Goal: Answer question/provide support: Share knowledge or assist other users

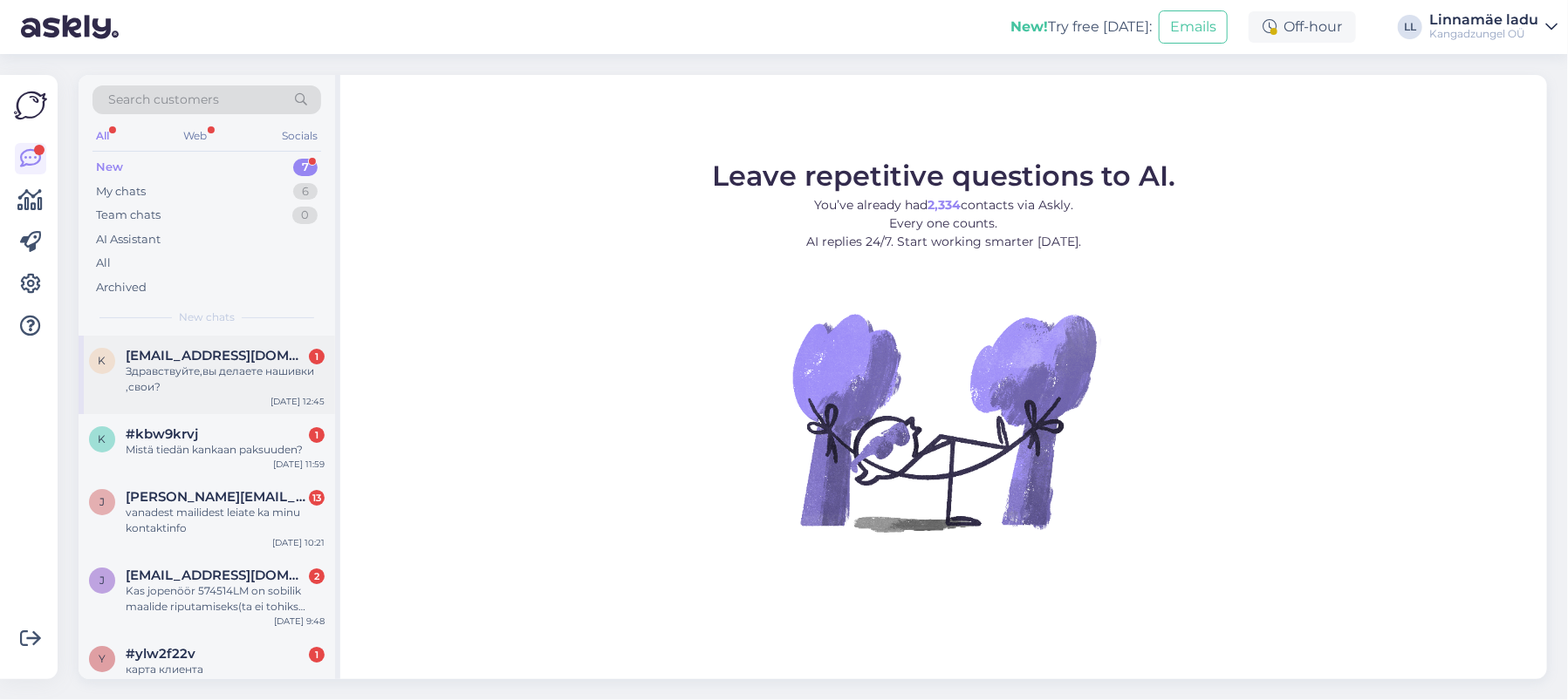
click at [188, 366] on div "Здравствуйте,вы делаете нашивки ,свои?" at bounding box center [225, 379] width 199 height 32
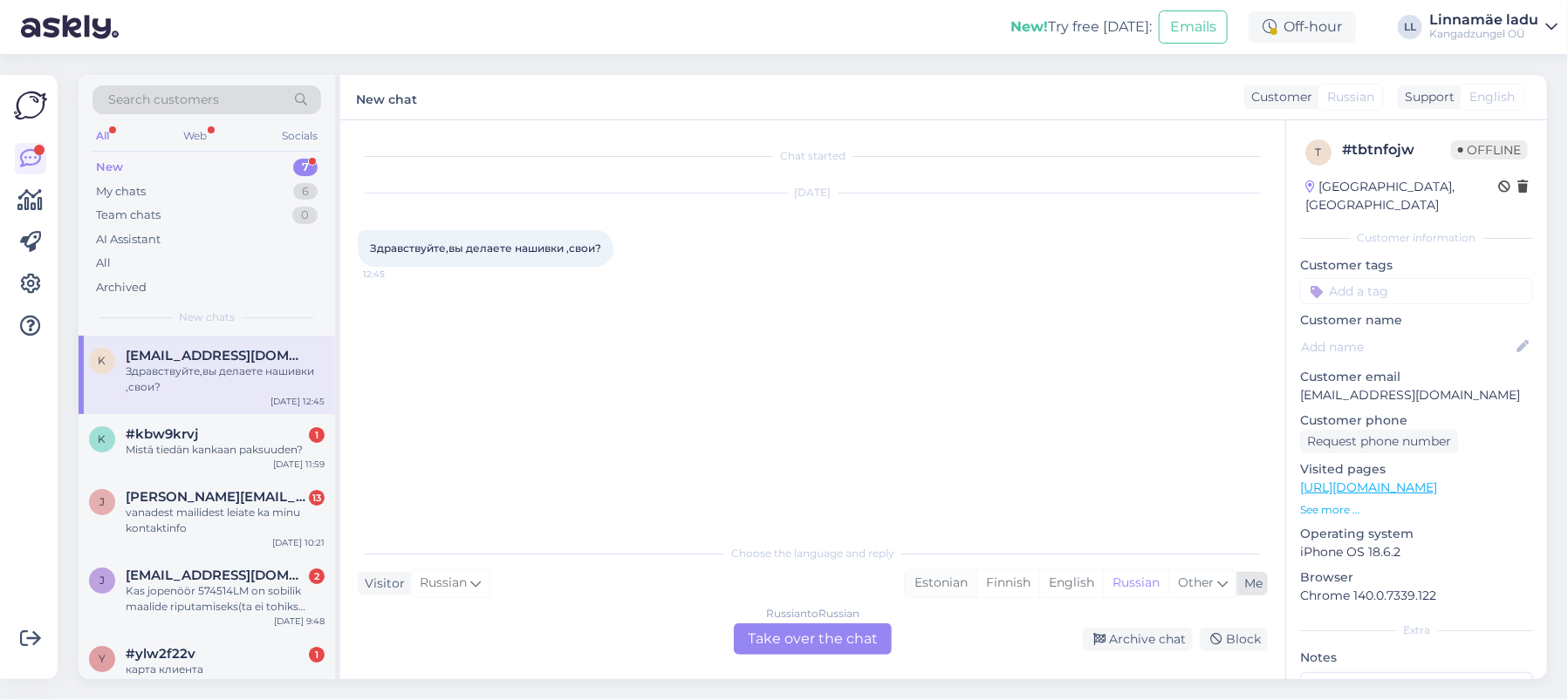
click at [949, 584] on div "Estonian" at bounding box center [940, 583] width 71 height 26
click at [781, 652] on div "Russian to Estonian Take over the chat" at bounding box center [812, 639] width 157 height 32
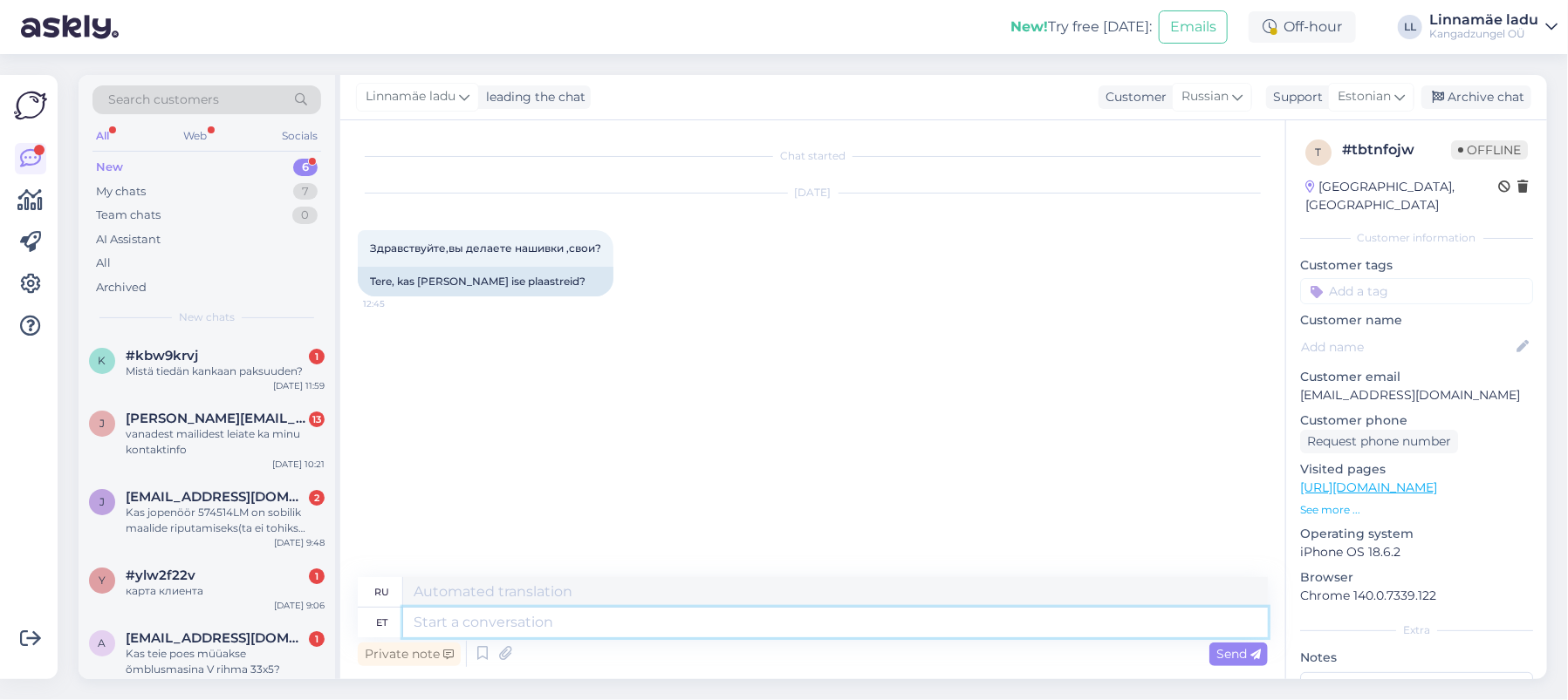
click at [662, 624] on textarea at bounding box center [836, 622] width 865 height 30
type textarea "Tere. N"
type textarea "Привет."
type textarea "Tere. Need o"
type textarea "Привет. Эти"
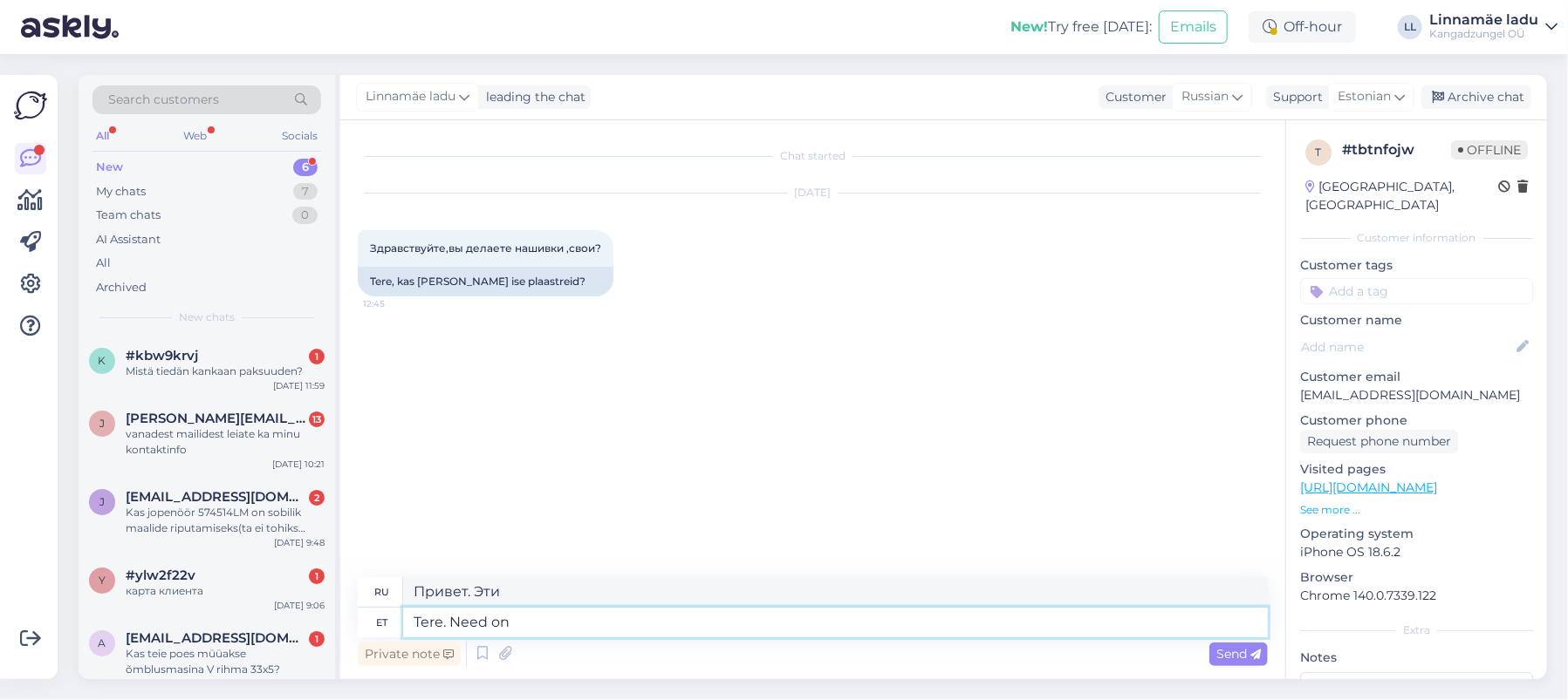
type textarea "Tere. Need on j"
type textarea "Привет. Это"
type textarea "Tere. Need on juba v"
type textarea "Привет. Они уже есть."
type textarea "Tere. Need on juba valmis m"
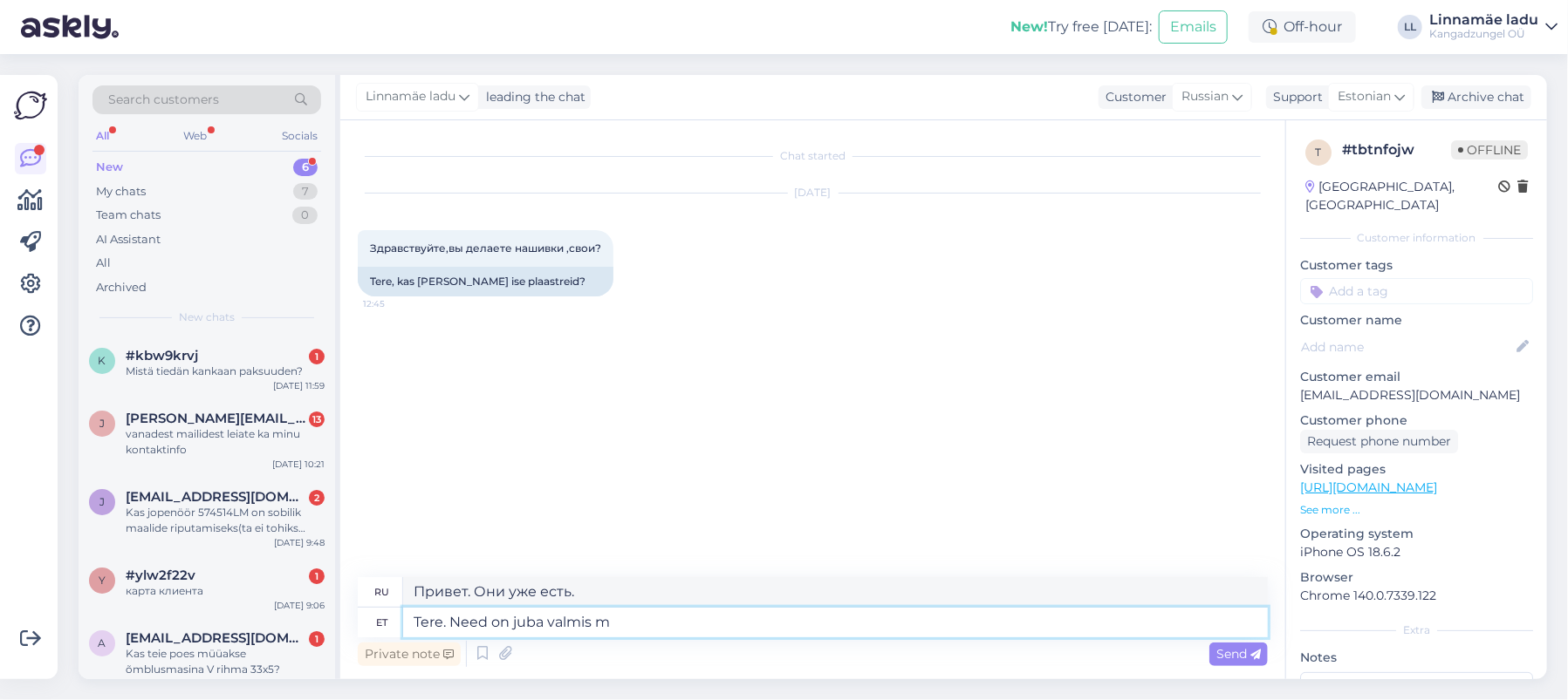
type textarea "Привет. Они уже готовы."
type textarea "Tere. Need on juba valmis mõõtutega."
type textarea "Здравствуйте. Они уже готовы, с размерами."
type textarea "Tere. Need on juba valmis mõõtutega. Meie ne"
type textarea "Здравствуйте. Они уже готовы с размерами. Мы"
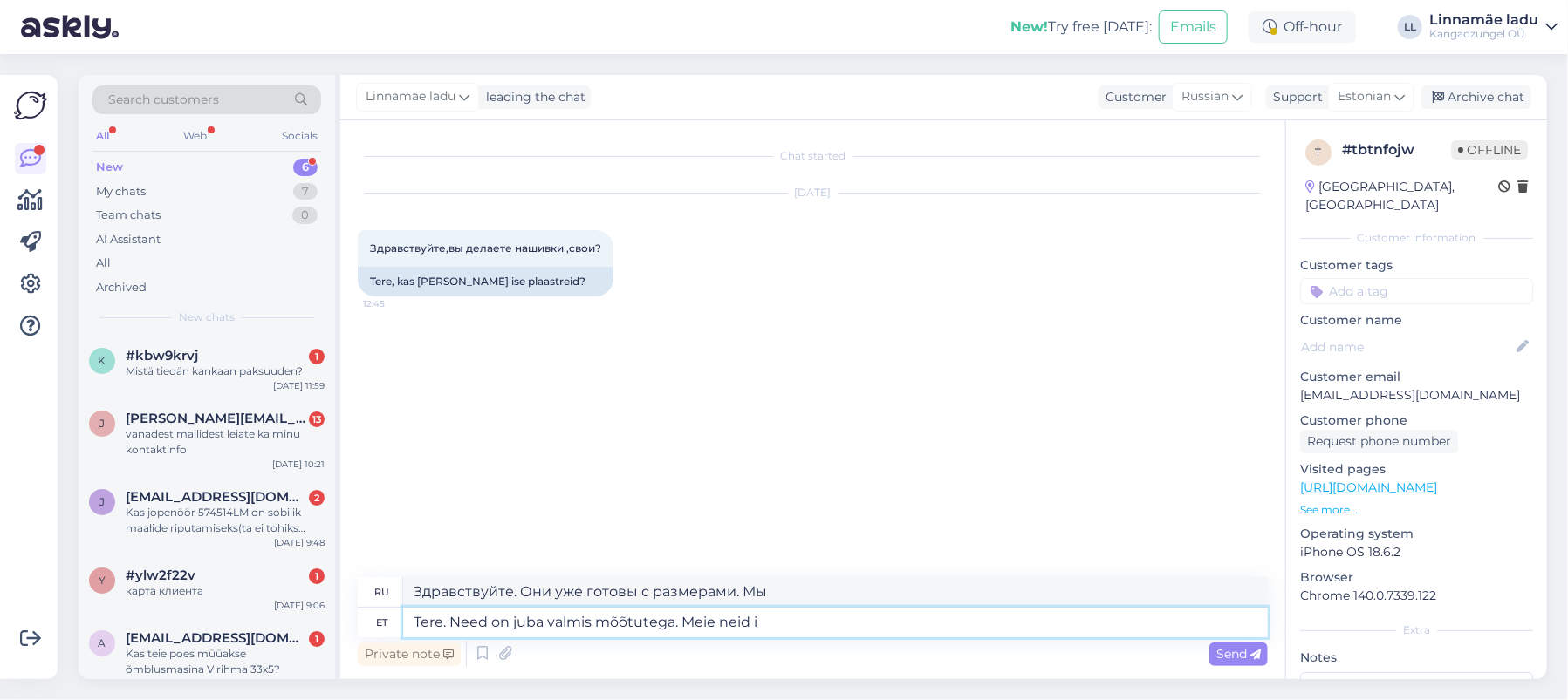
type textarea "Tere. Need on juba valmis mõõtutega. Meie neid is"
type textarea "Здравствуйте. Они уже готовы, с размерами. У нас есть."
type textarea "Tere. Need on juba valmis mõõtutega. Meie neid ise e"
type textarea "Здравствуйте. Они уже готовы с размерами. Мы сами их сделали."
type textarea "Tere. Need on juba valmis mõõtutega. Meie neid ise ei l"
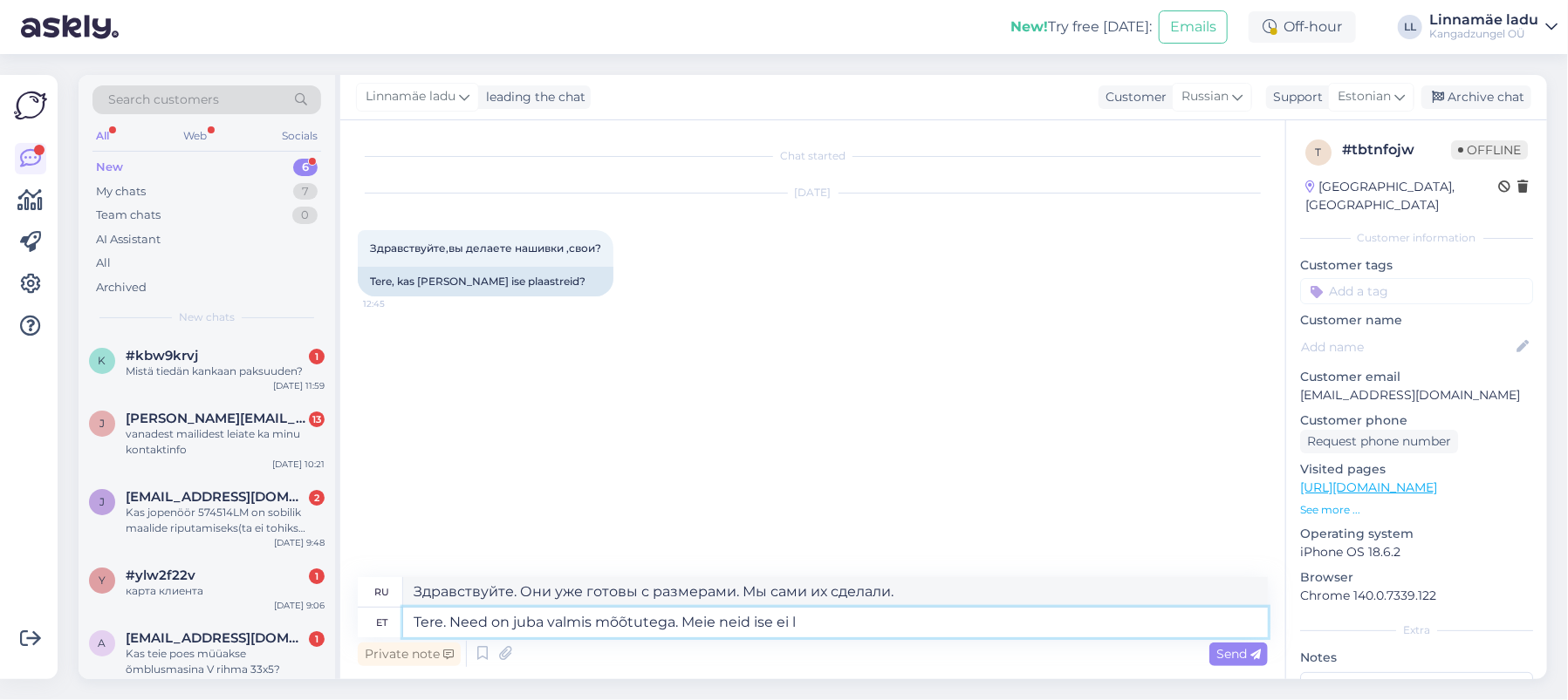
type textarea "Здравствуйте. Они уже готовы, с размерами. Мы их сами не делаем."
type textarea "Tere. Need on juba valmis mõõtutega. Meie neid ise [PERSON_NAME]."
type textarea "Здравствуйте. Размеры уже указаны. Мы сами их не режем."
type textarea "Tere. Need on juba valmis mõõtutega. Meie neid ise [PERSON_NAME]. Parimate s"
type textarea "Здравствуйте. Они уже готовые, по мерке. Мы их сами не кроим. Для лучшего..."
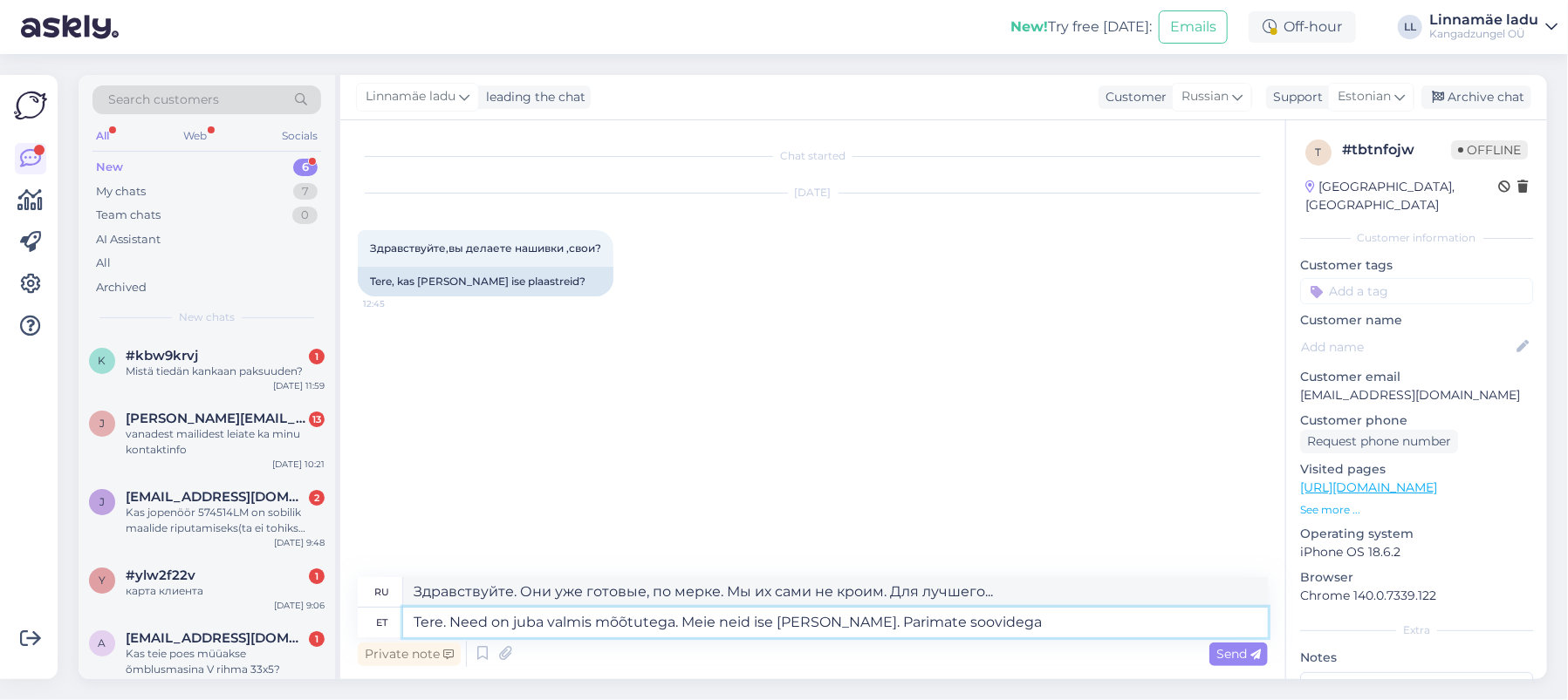
type textarea "Tere. Need on juba valmis mõõtutega. Meie neid ise [PERSON_NAME]. Parimate soov…"
type textarea "Здравствуйте. Они уже готовы к замерам. Мы сами их не кроим. С наилучшими пожел…"
type textarea "Tere. Need on juba valmis mõõtutega. Meie neid ise [PERSON_NAME]. Parimate soov…"
type textarea "Здравствуйте. Они уже готовые, с размерами. Мы их сами не кроим. С наилучшими п…"
type textarea "Tere. Need on juba valmis mõõtutega. Meie neid ise [PERSON_NAME]. Parimate soov…"
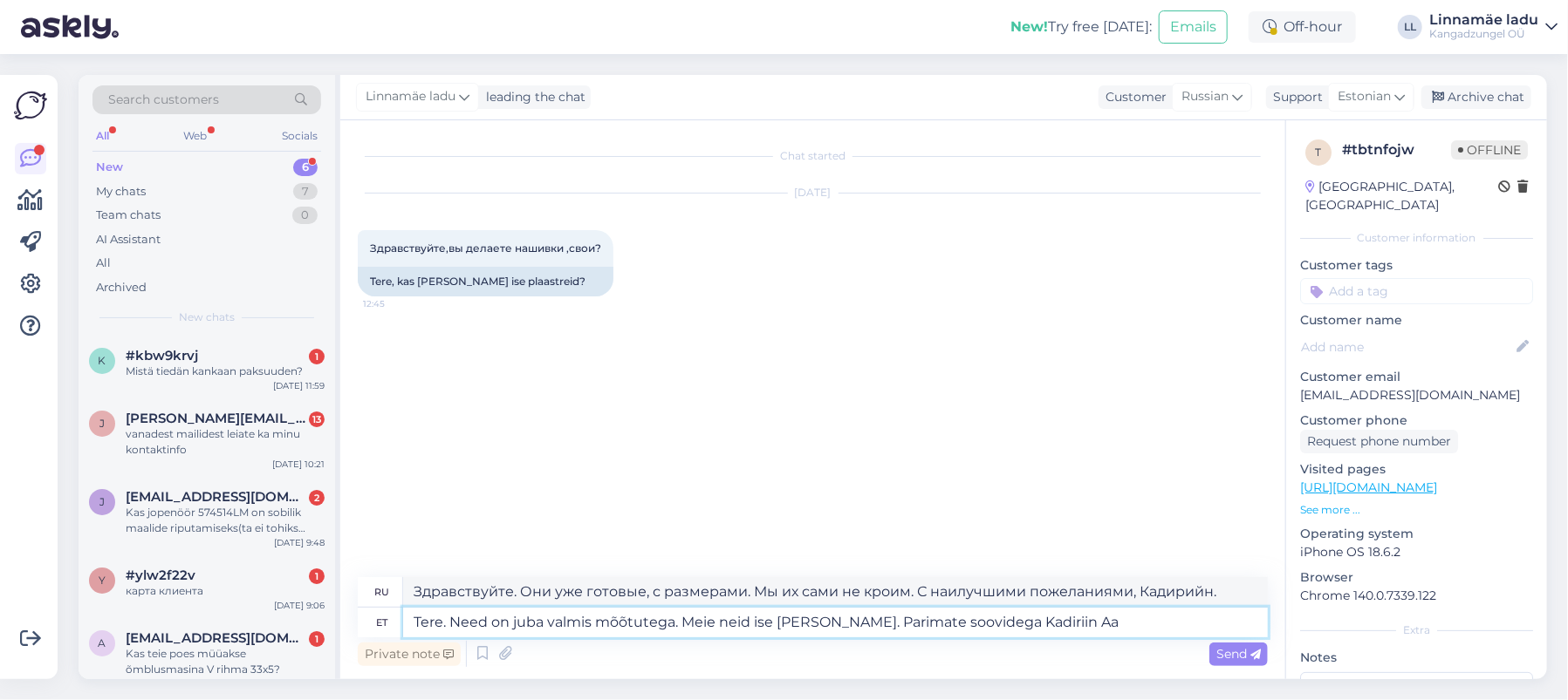
type textarea "Здравствуйте. Они уже готовые с размерами. Мы их сами не кроим. С наилучшими по…"
type textarea "Tere. Need on juba valmis mõõtutega. Meie neid ise [PERSON_NAME]. Parimate soov…"
type textarea "Здравствуйте. Они уже готовые, с размерами. Мы их сами не кроим. С наилучшими п…"
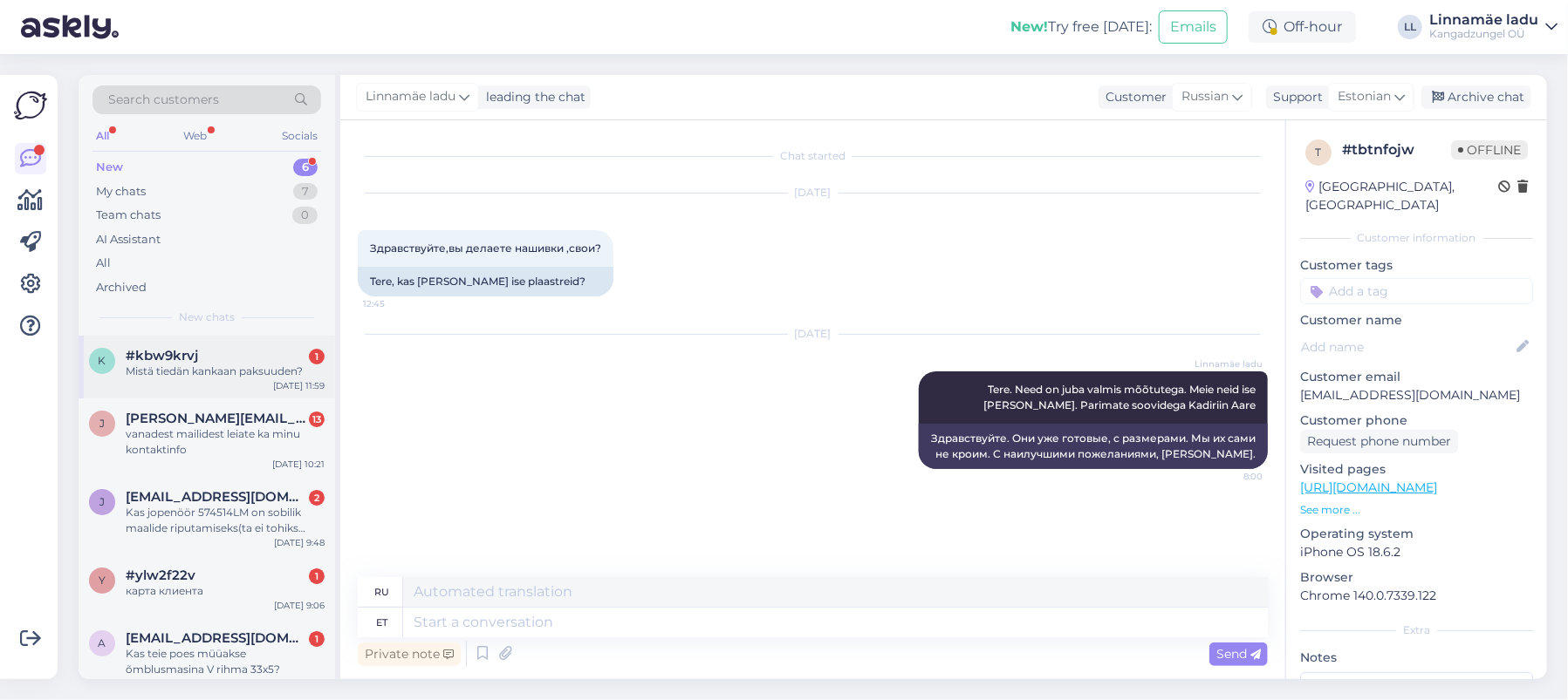
click at [165, 370] on div "Mistä tiedän kankaan paksuuden?" at bounding box center [225, 371] width 199 height 16
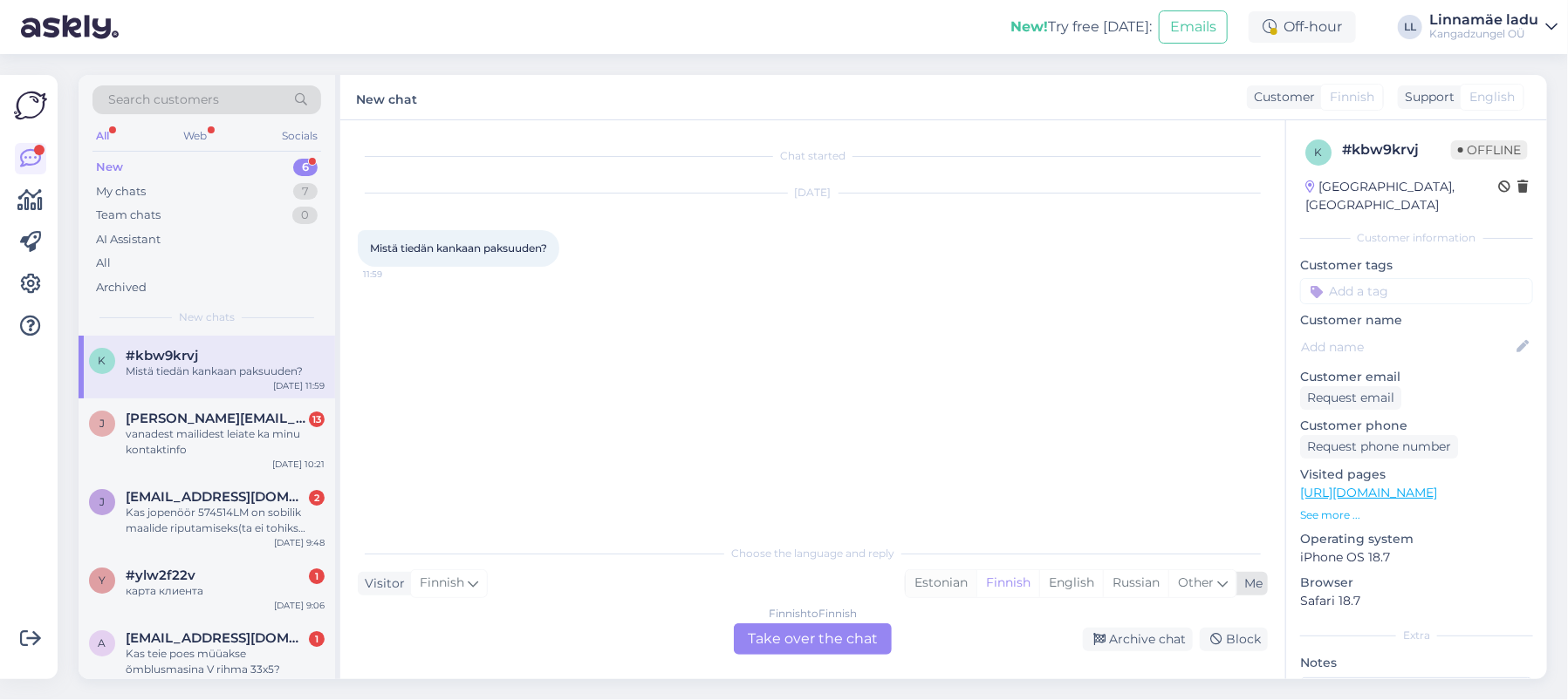
click at [929, 579] on div "Estonian" at bounding box center [940, 583] width 71 height 26
click at [808, 640] on div "Finnish to Estonian Take over the chat" at bounding box center [812, 639] width 157 height 32
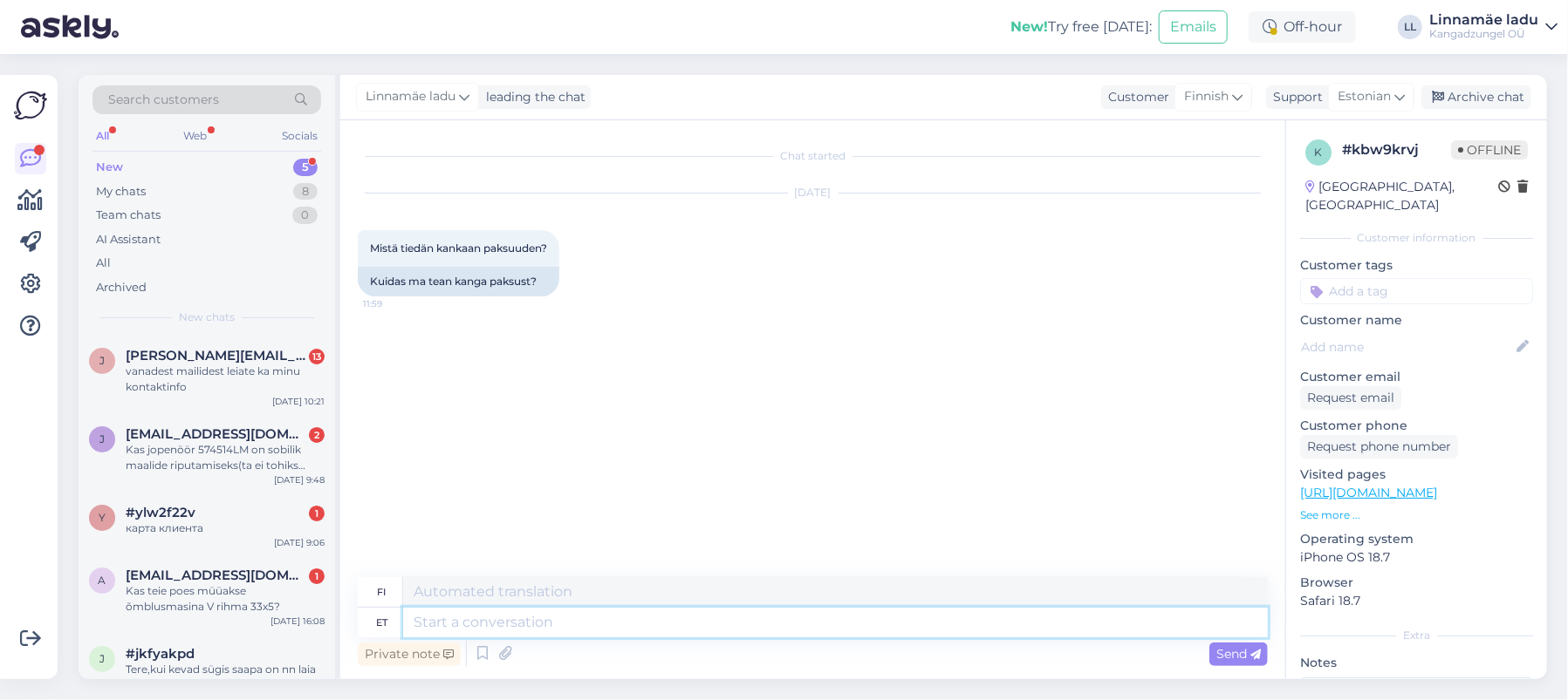
click at [558, 615] on textarea at bounding box center [836, 622] width 865 height 30
type textarea "Tere."
type textarea "Hei."
type textarea "Tere. Milline k"
type textarea "Hei. Mikä hätänä?"
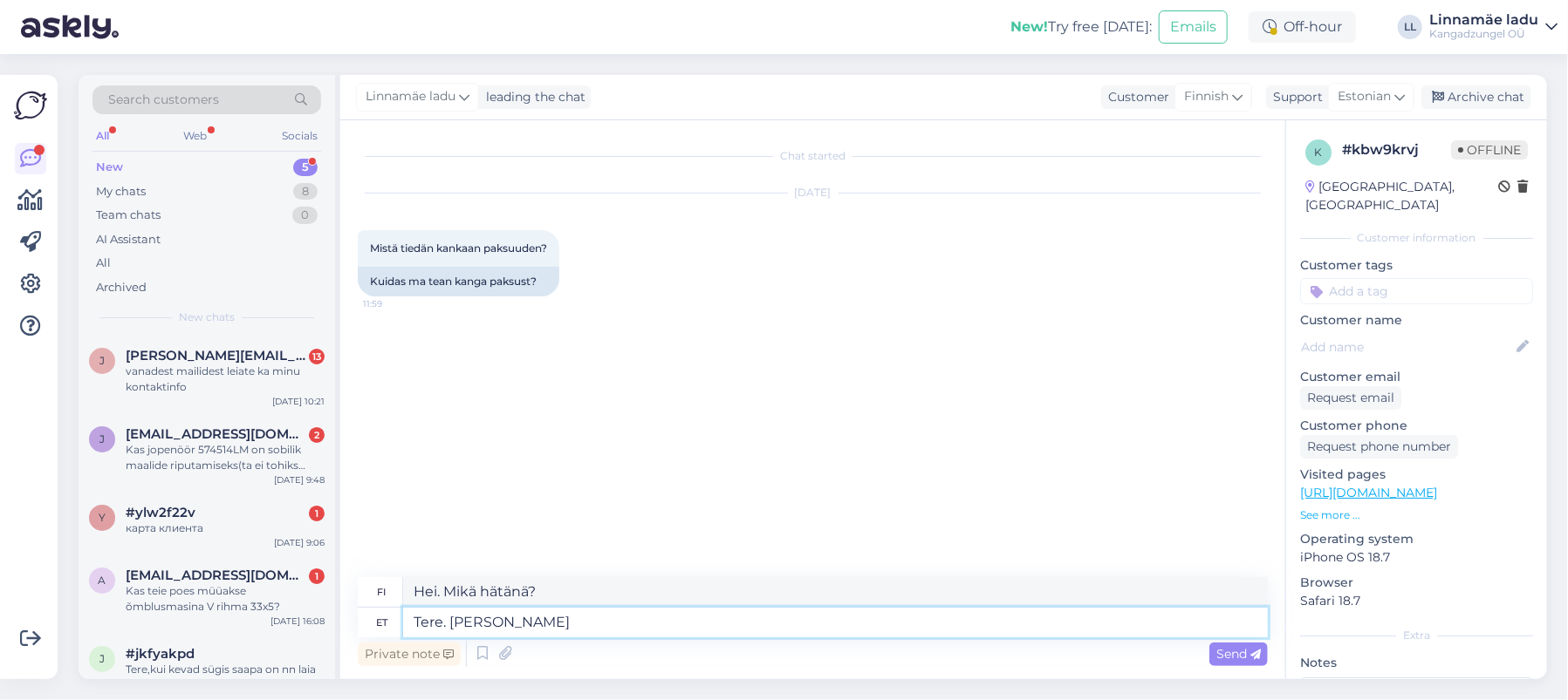
type textarea "Tere. [PERSON_NAME]"
type textarea "Hei. Millaista kangasta?"
type textarea "Tere. [PERSON_NAME] täpsemalt"
type textarea "Hei. Minkälaista kangasta tarkalleen ottaen on?"
type textarea "Tere. [PERSON_NAME] täpsemalt Teid"
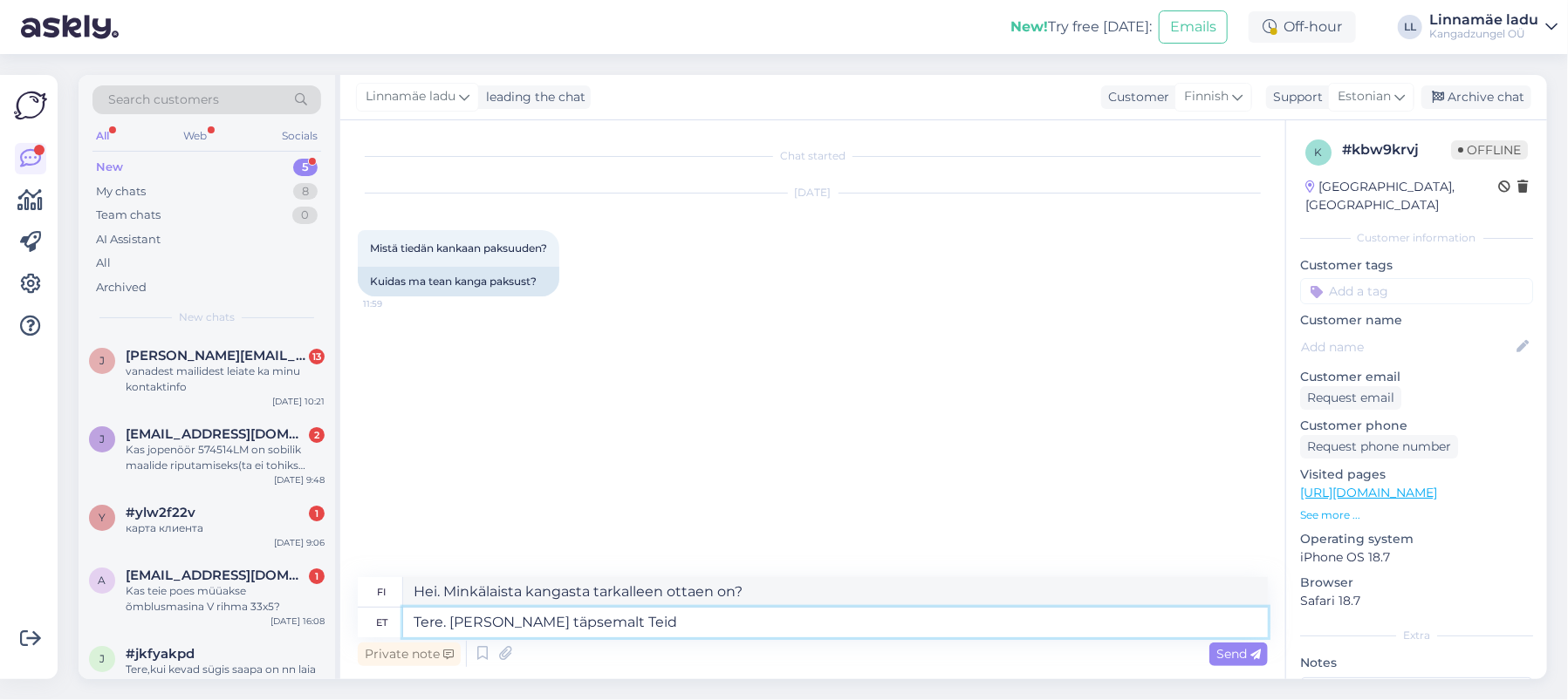
type textarea "Hei. Mitä kangasta tarkalleen ottaen tarvitset?"
type textarea "Tere. [PERSON_NAME] täpsemalt Teid huvitab?"
type textarea "Hei. Mistä kankaasta olet kiinnostunut?"
type textarea "Tere. [PERSON_NAME] täpsemalt Teid huvitab? Parimate s"
type textarea "Hei. Mistä kankaasta olet kiinnostunut? Paras"
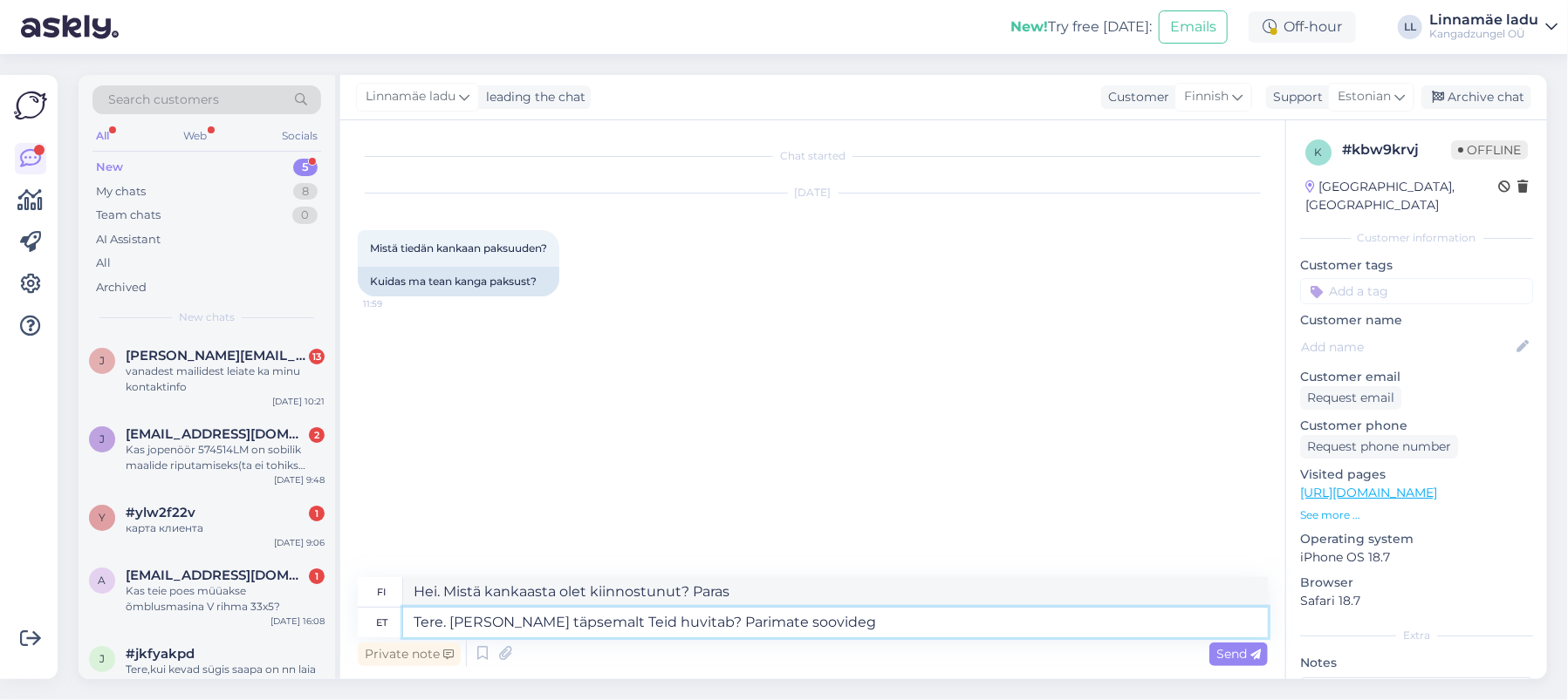
type textarea "Tere. [PERSON_NAME] täpsemalt Teid huvitab? Parimate soovideg"
type textarea "Hei. Mistä kankaasta olet kiinnostunut? Parhain terveisin"
type textarea "Tere. [PERSON_NAME] täpsemalt Teid huvitab? Parimate soovideg Kadiriin"
type textarea "Hei. Mistä kankaasta olet kiinnostunut? Parhain terveisin, Kadiriin"
type textarea "Tere. [PERSON_NAME] täpsemalt Teid huvitab? Parimate soovideg Kadiriin Aare"
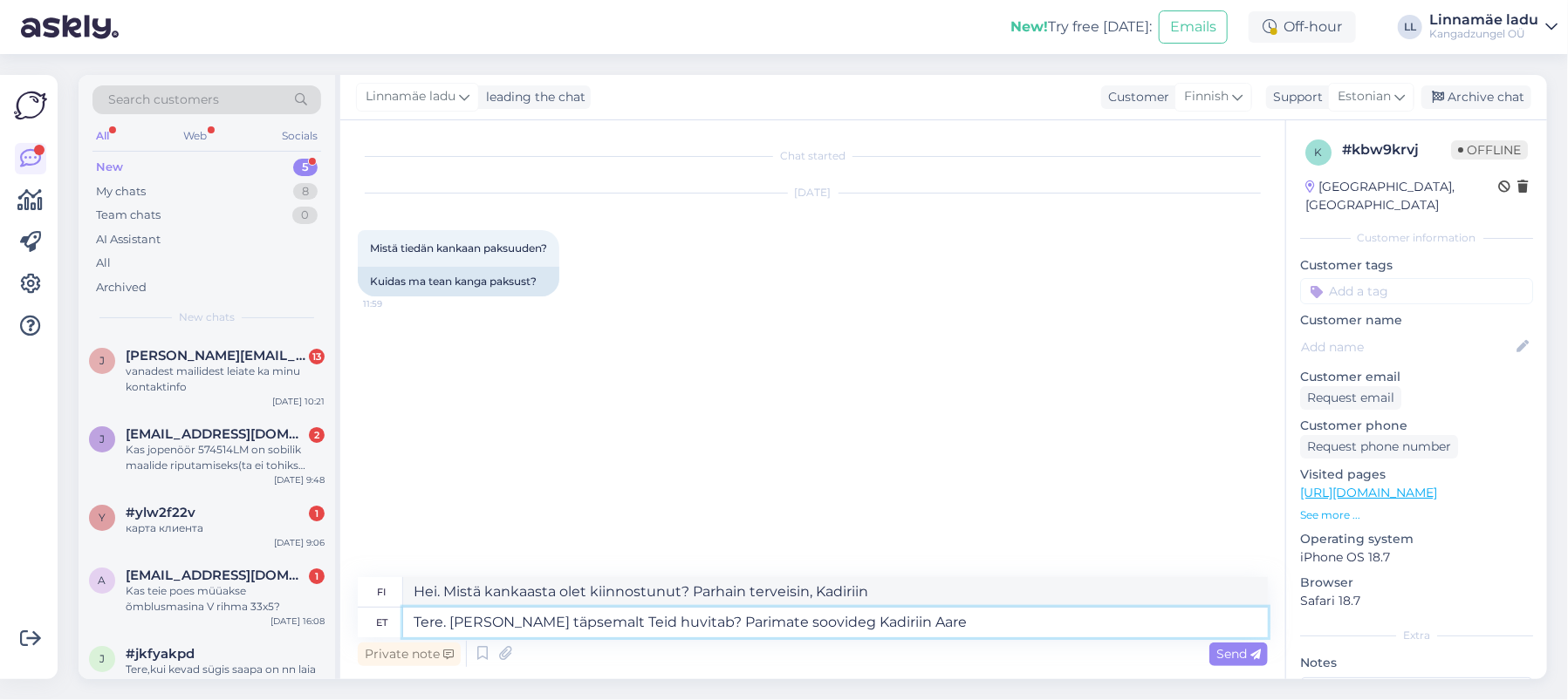
type textarea "Hei. Mistä kankaasta olet kiinnostunut? Terveisin, Kadiriin Aare"
click at [852, 624] on textarea "Tere. [PERSON_NAME] täpsemalt Teid huvitab? Parimate soovideg Kadiriin Aare" at bounding box center [836, 622] width 865 height 30
type textarea "Tere. [PERSON_NAME] täpsemalt Teid huvitab? Parimate soovidega Kadiriin Aare"
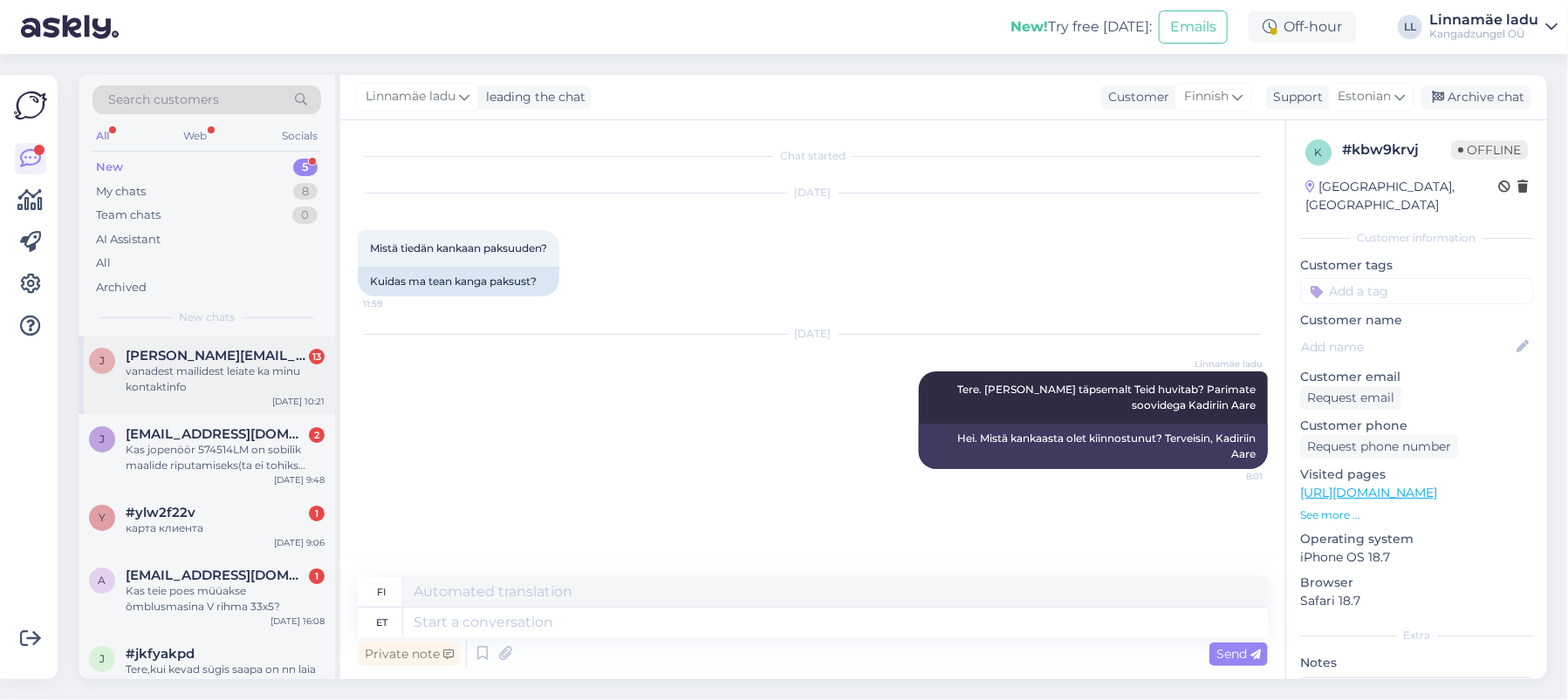
click at [235, 343] on div "[PERSON_NAME] [PERSON_NAME][EMAIL_ADDRESS][DOMAIN_NAME] 13 vanadest mailidest l…" at bounding box center [206, 374] width 256 height 79
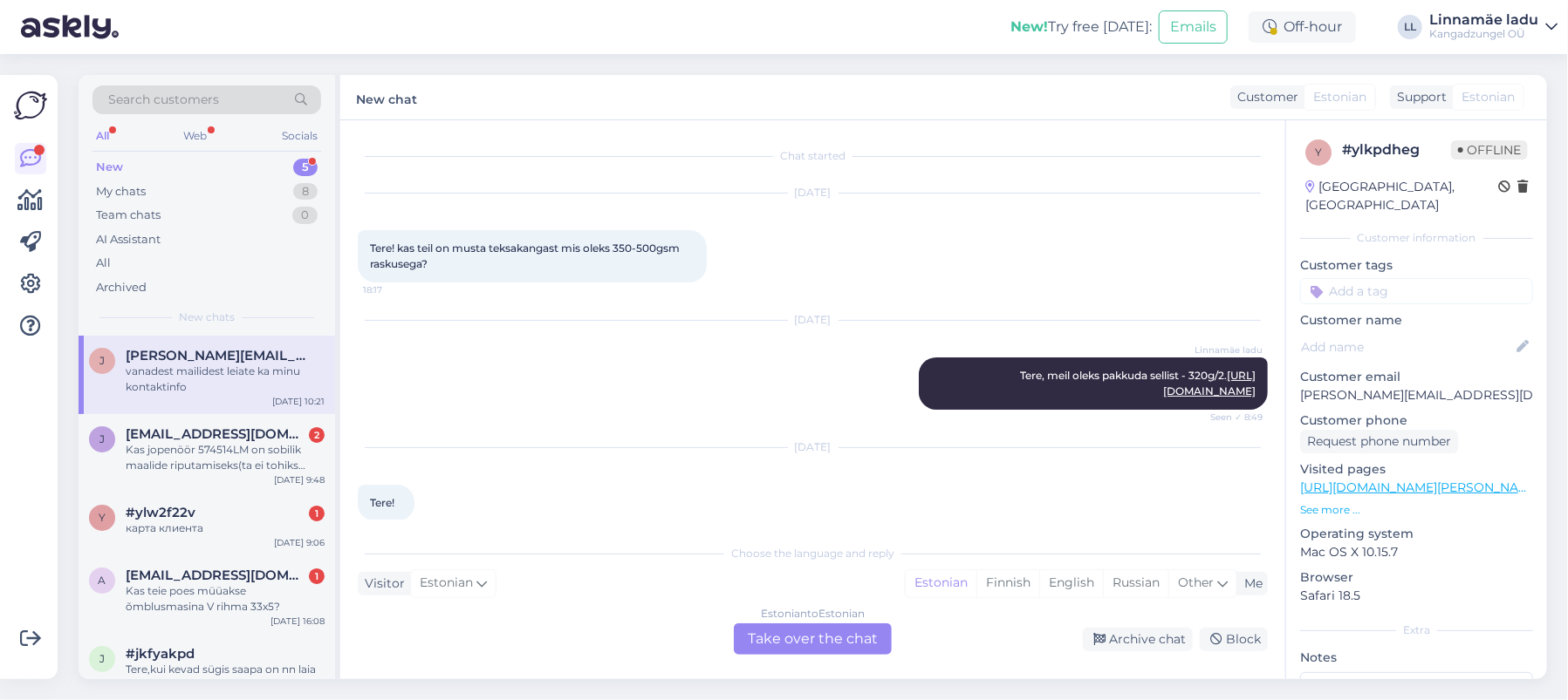
click at [650, 403] on div "[DATE] [PERSON_NAME] Tere, meil oleks pakkuda sellist - 320g/2. [URL][DOMAIN_NA…" at bounding box center [812, 365] width 910 height 127
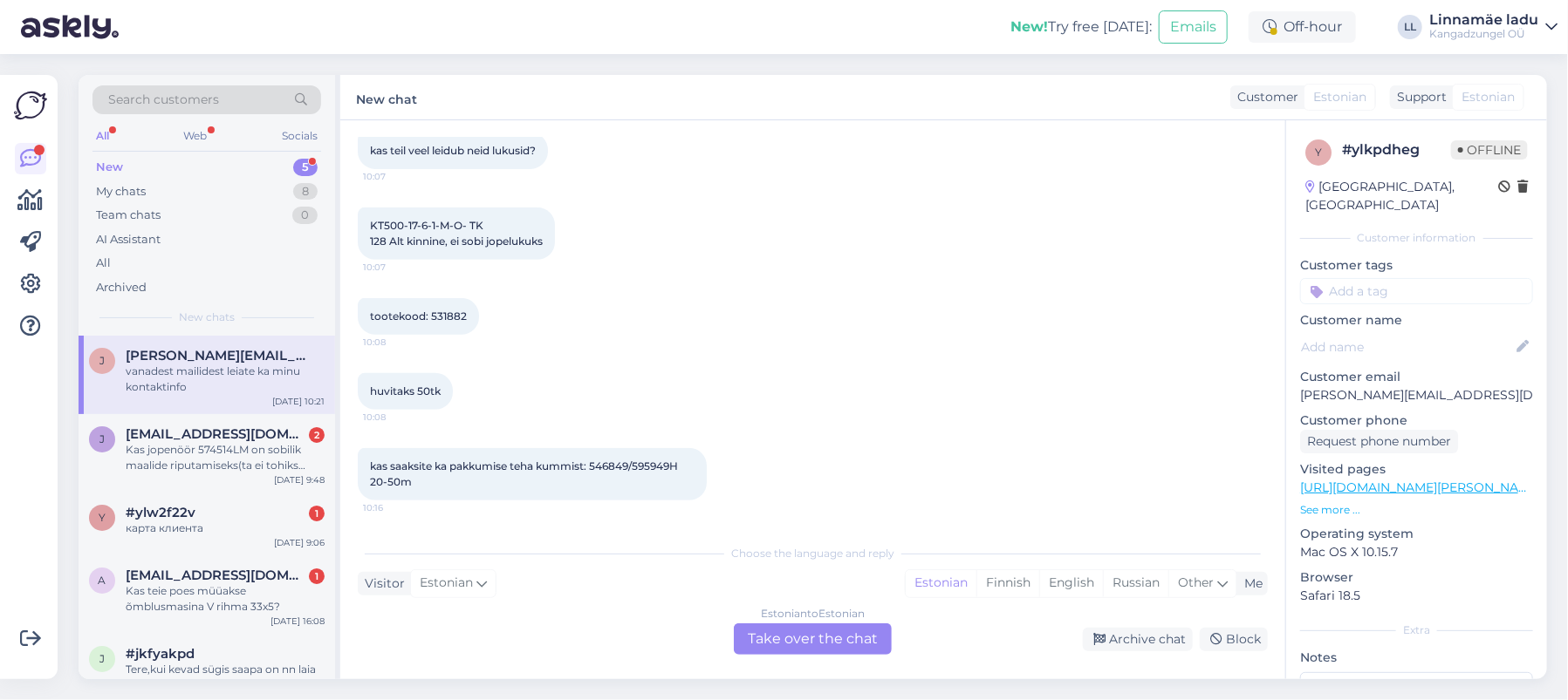
scroll to position [465, 0]
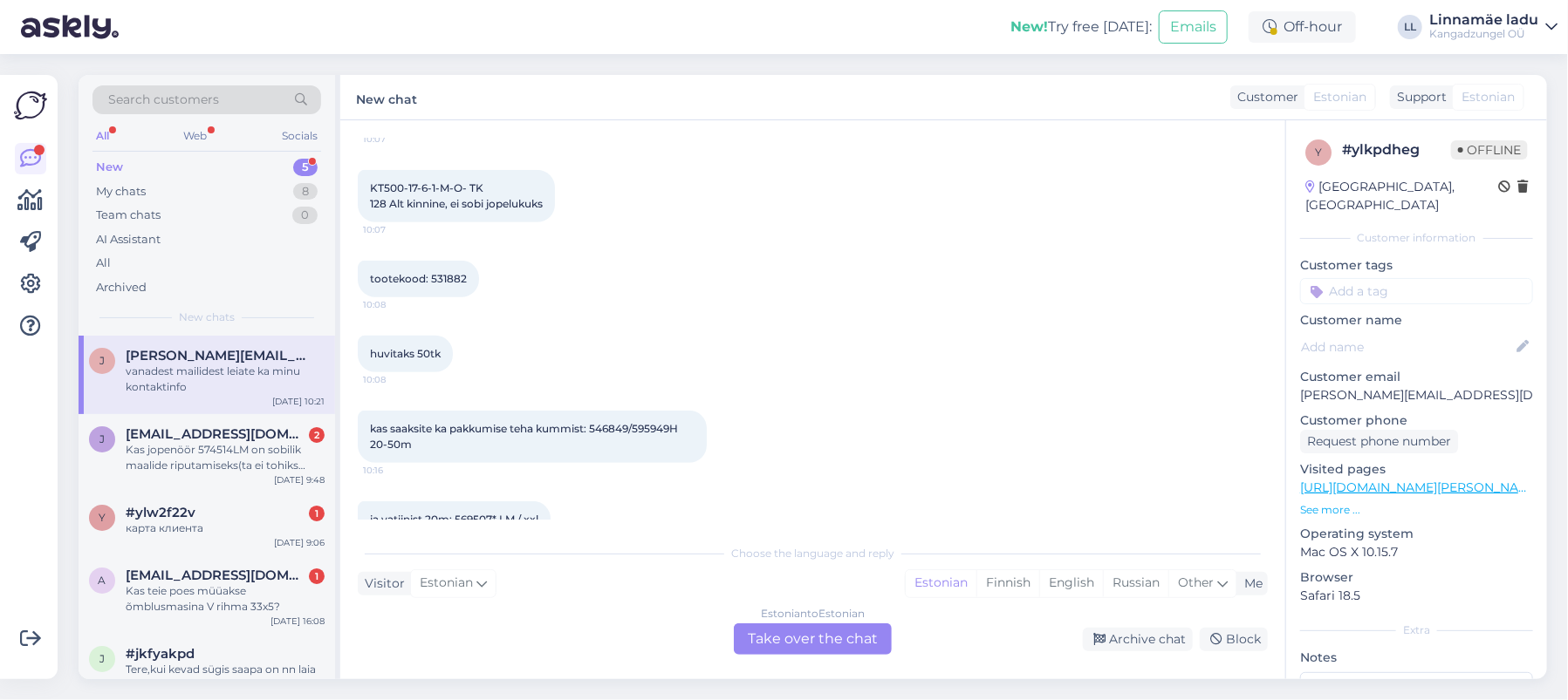
click at [1418, 480] on link "[URL][DOMAIN_NAME][PERSON_NAME]" at bounding box center [1421, 488] width 241 height 16
click at [1323, 502] on p "See more ..." at bounding box center [1417, 510] width 233 height 16
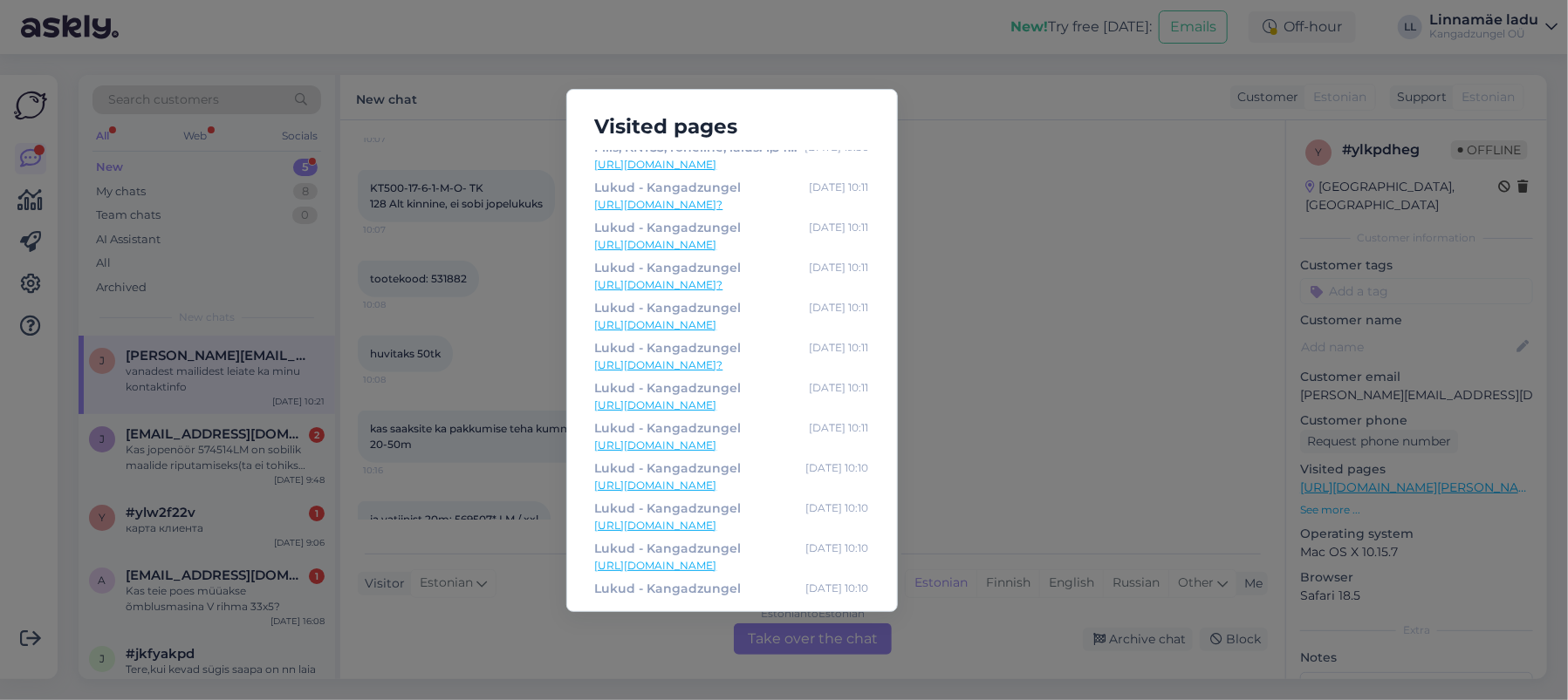
scroll to position [0, 0]
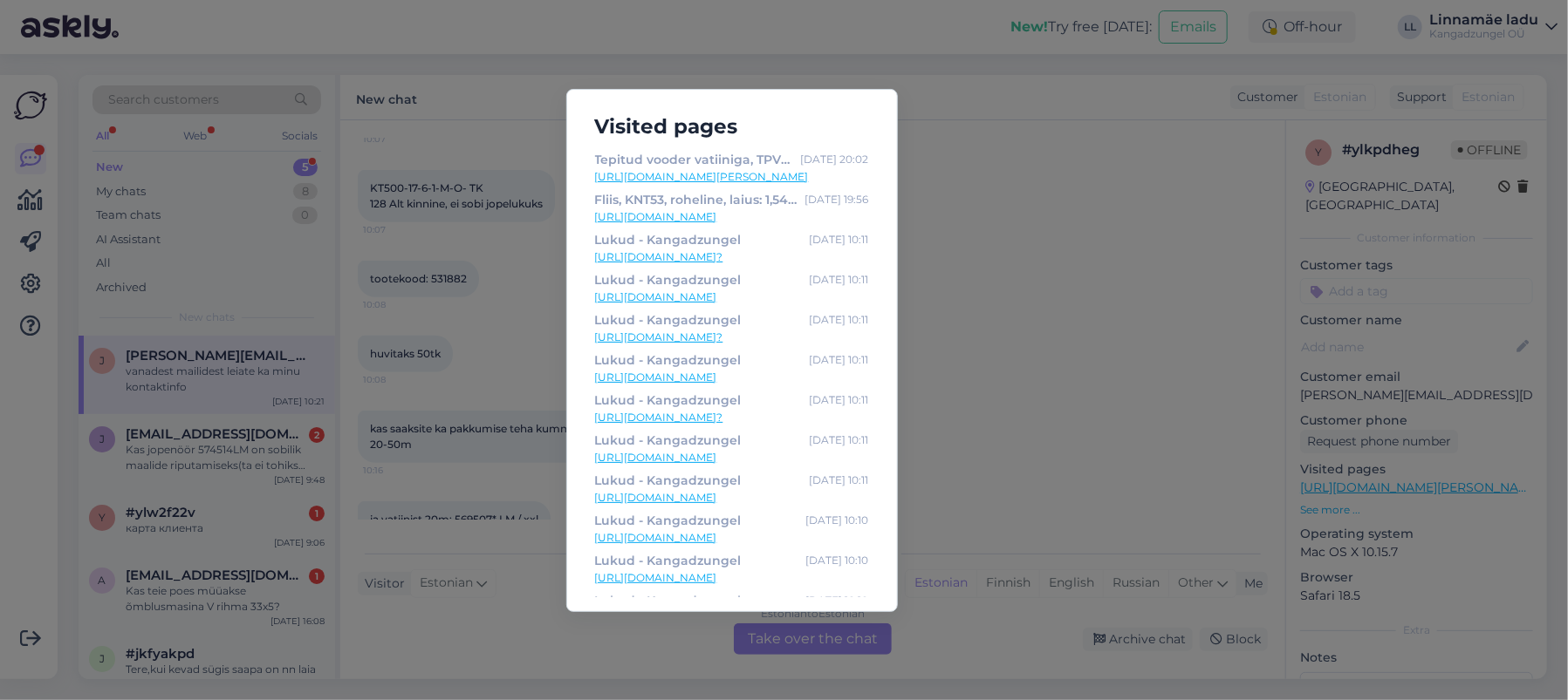
click at [1034, 308] on div "Visited pages Tepitud vooder vatiiniga, TPV38, must, laius: 1,50m - Kangadzunge…" at bounding box center [784, 350] width 1568 height 700
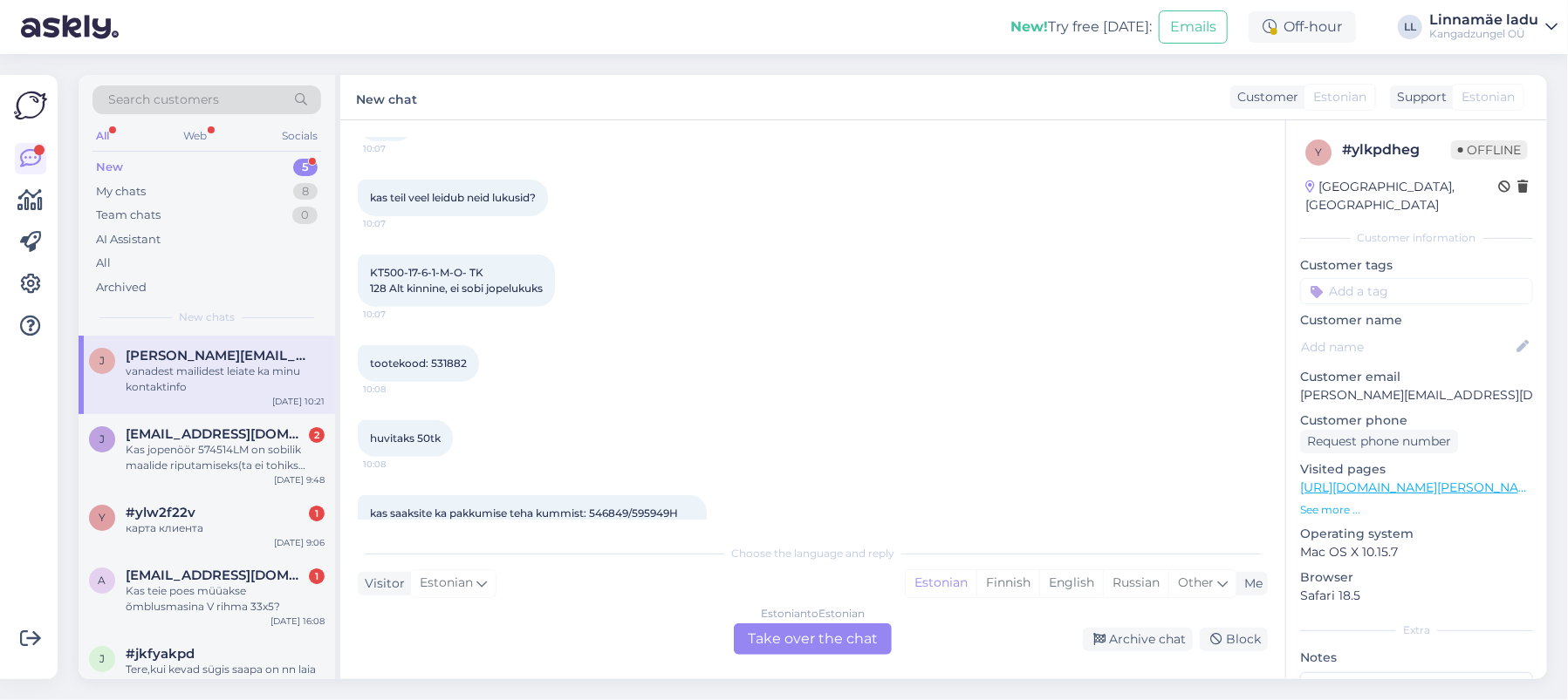
scroll to position [417, 0]
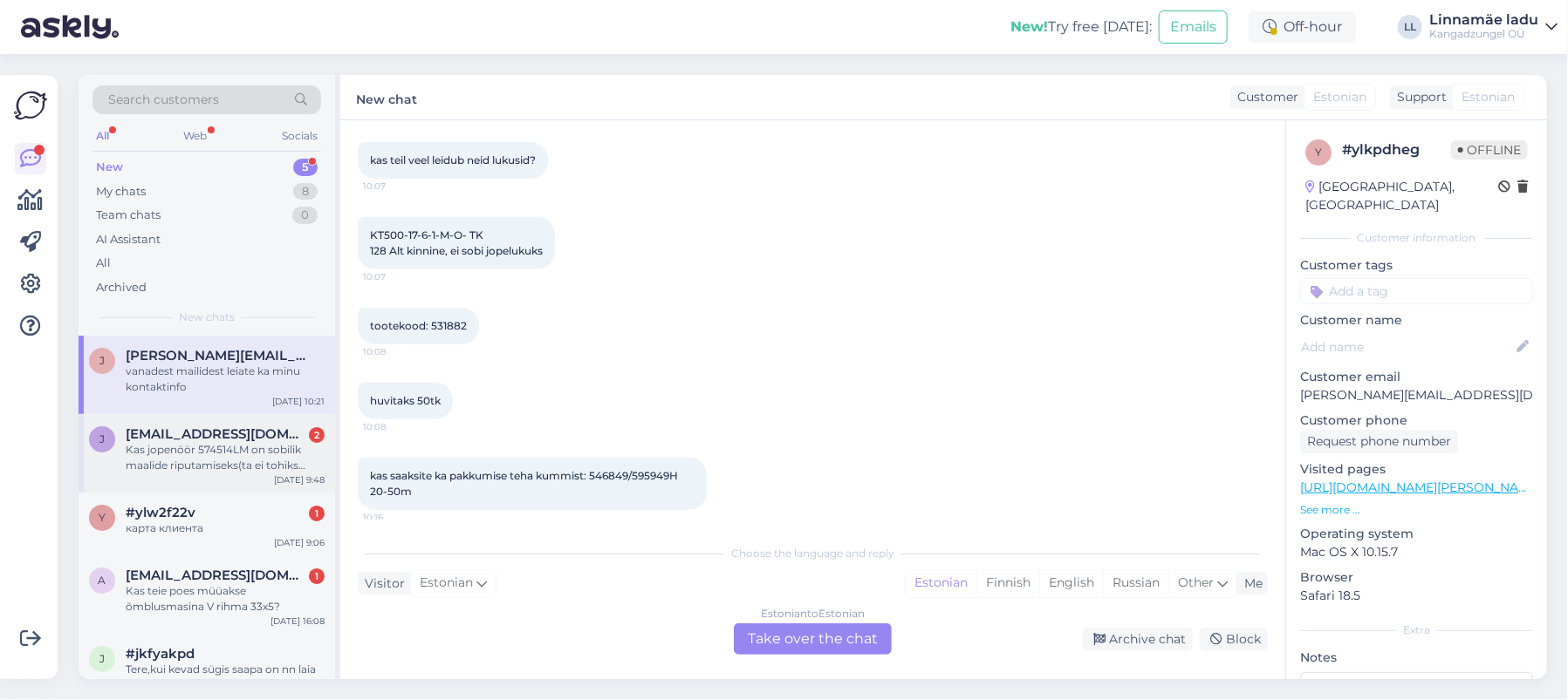
click at [173, 445] on div "Kas jopenöör 574514LM on sobilik maalide riputamiseks(ta ei tohiks [PERSON_NAME…" at bounding box center [225, 458] width 199 height 32
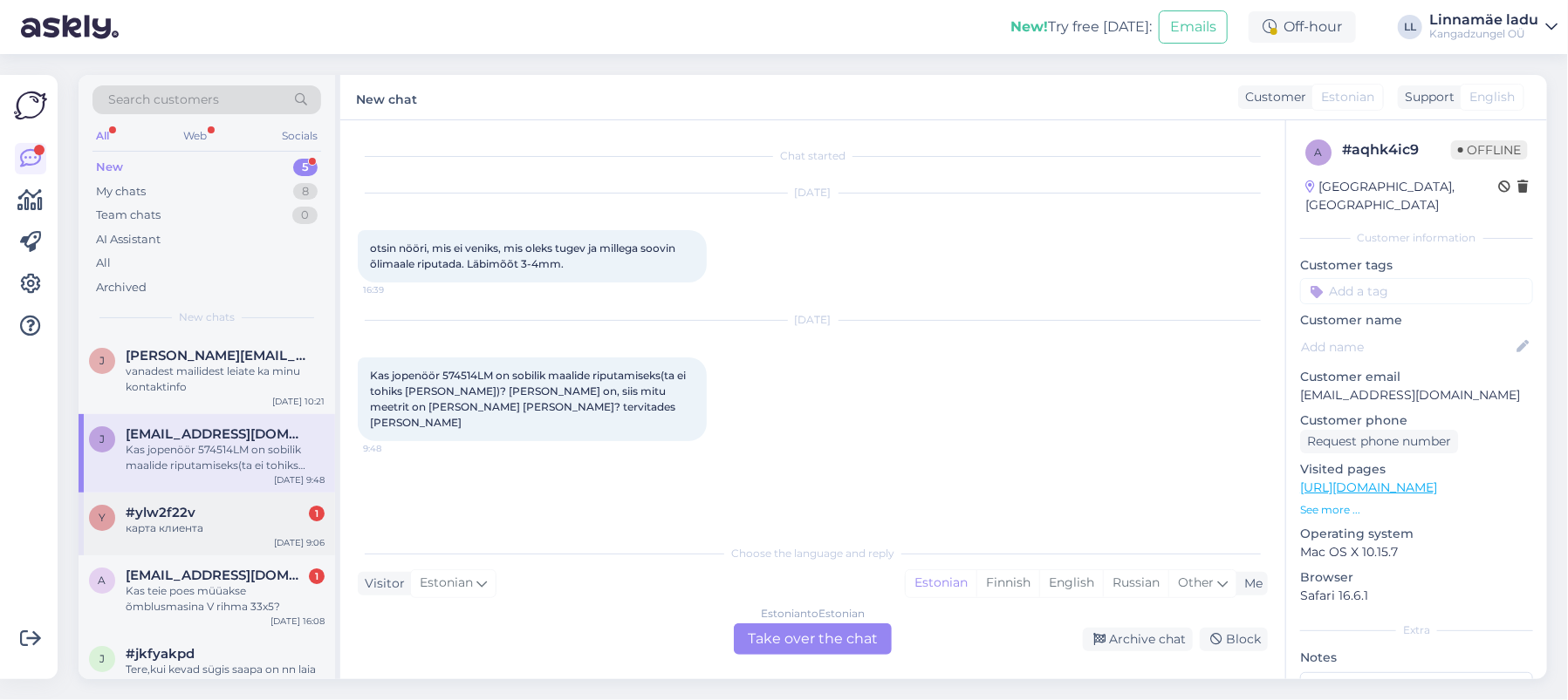
click at [208, 521] on div "карта клиента" at bounding box center [225, 529] width 199 height 16
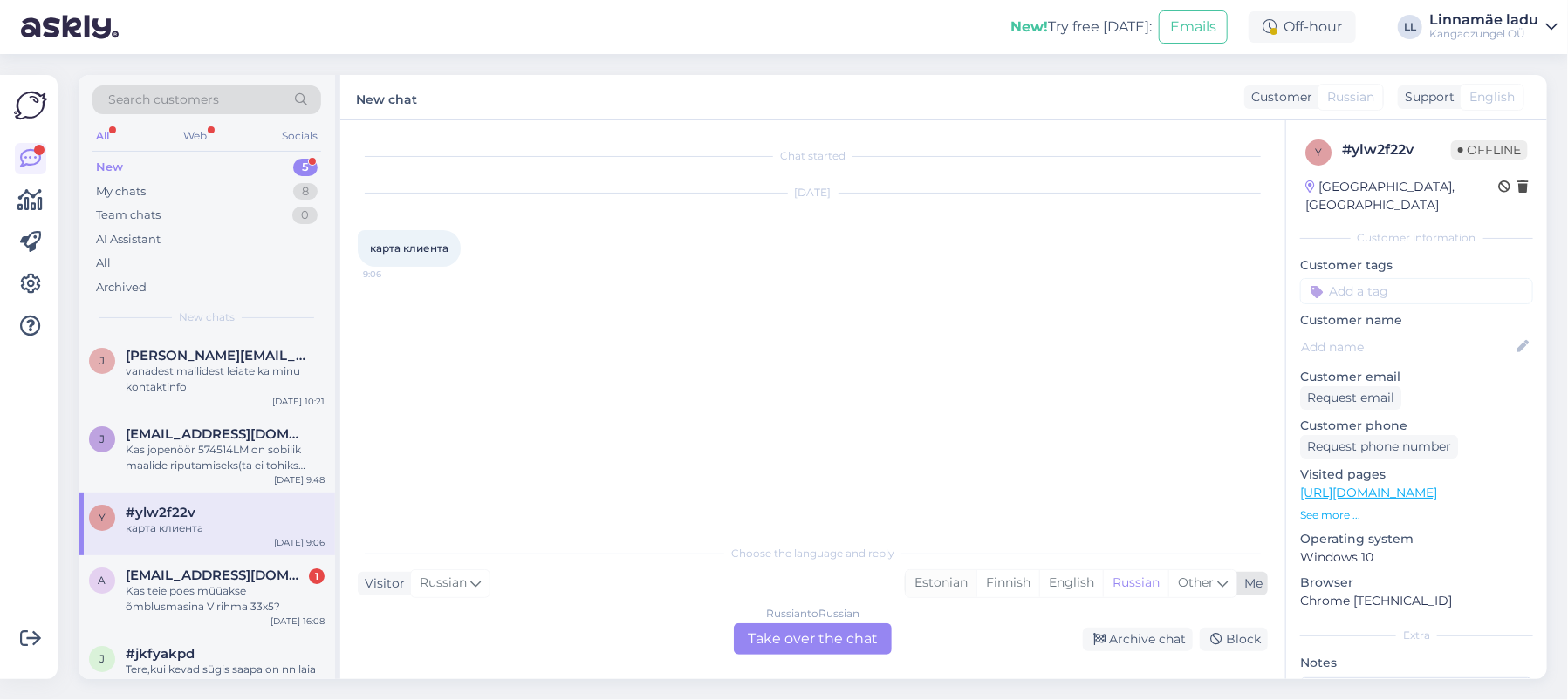
click at [943, 582] on div "Estonian" at bounding box center [940, 583] width 71 height 26
click at [820, 634] on div "Russian to Estonian Take over the chat" at bounding box center [812, 639] width 157 height 32
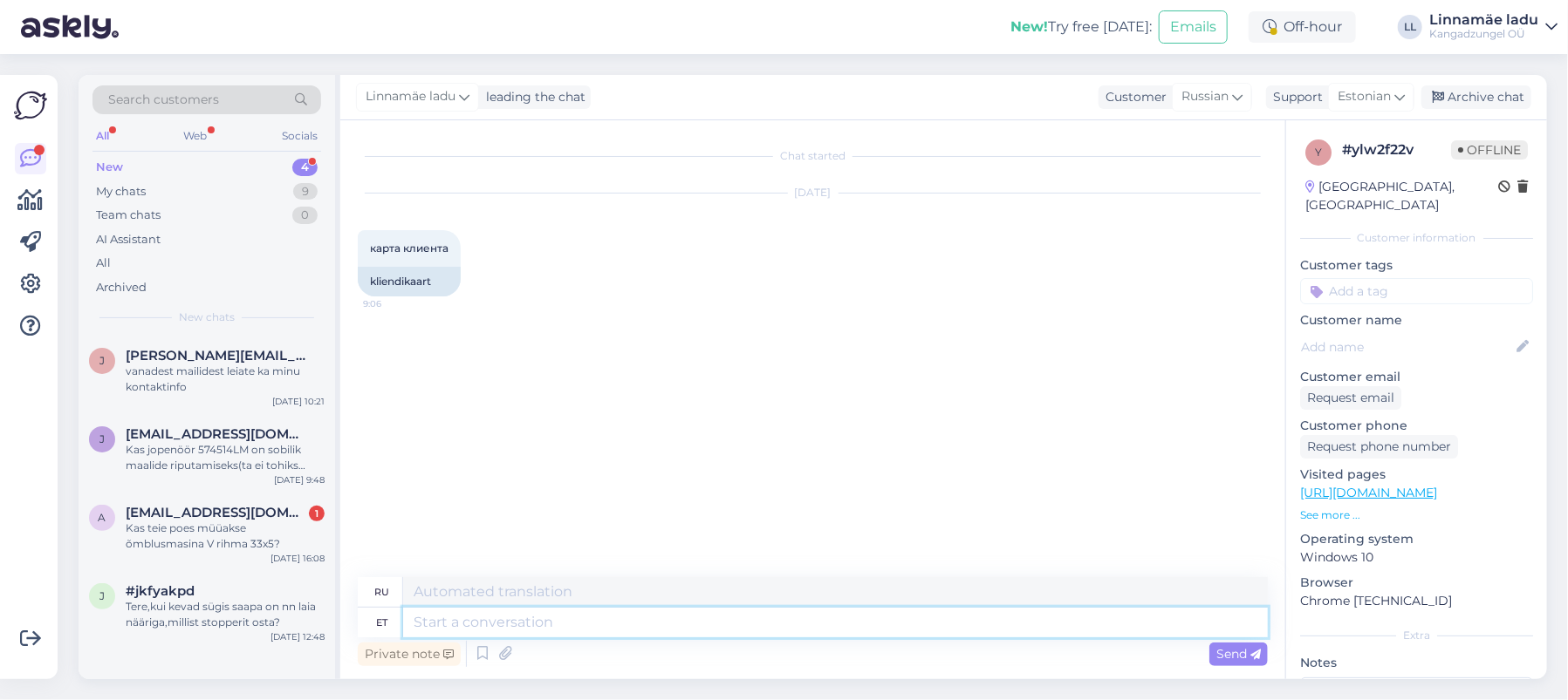
click at [642, 627] on textarea at bounding box center [836, 622] width 865 height 30
type textarea "Tere. K"
type textarea "Привет."
type textarea "Tere. [GEOGRAPHIC_DATA]"
type textarea "Здравствуйте. Карточка клиента."
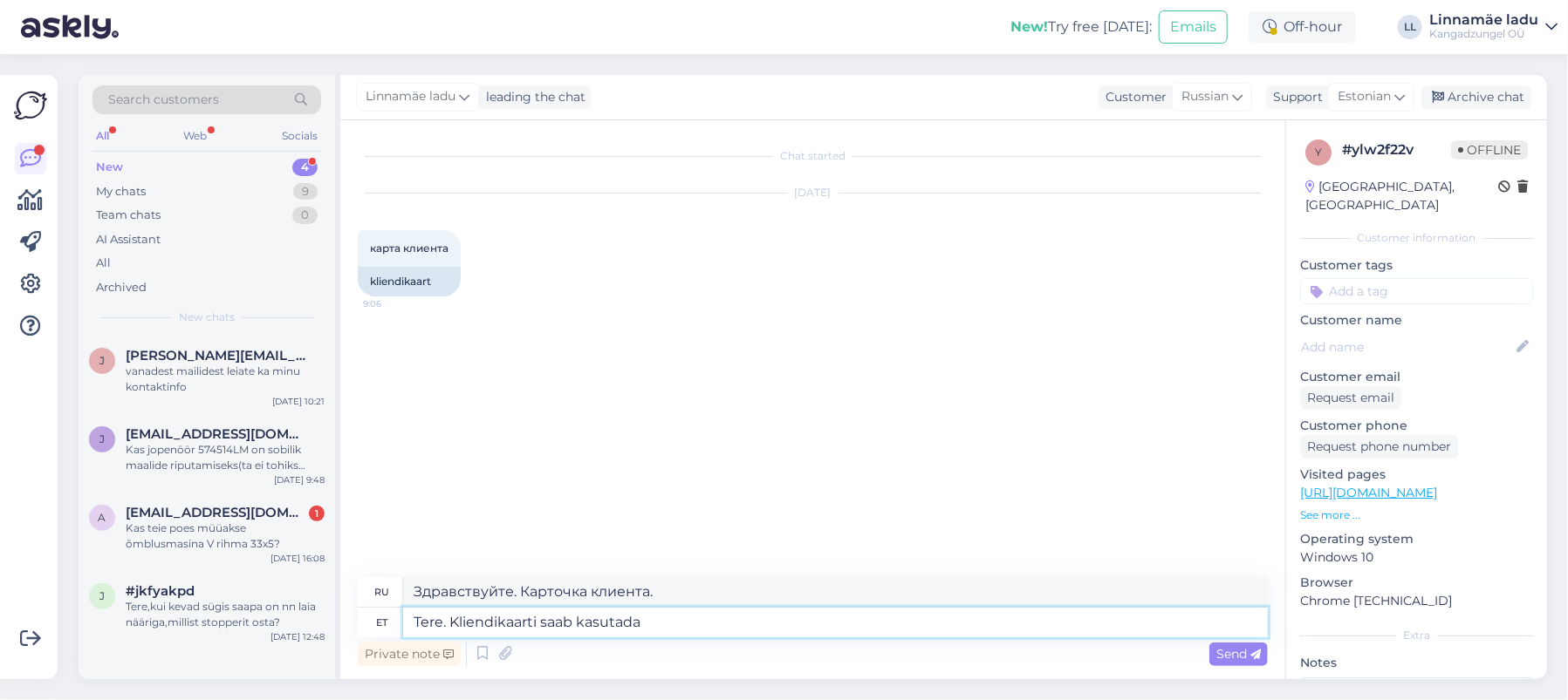
type textarea "Tere. Kliendikaarti saab kasutada a"
type textarea "Здравствуйте. Вы можете получить карту клиента."
type textarea "Tere. Kliendikaarti saab kasutada ainult"
type textarea "Здравствуйте. Вы можете воспользоваться картой лояльности."
type textarea "Tere. Kliendikaarti saab kasutada ainult [PERSON_NAME]"
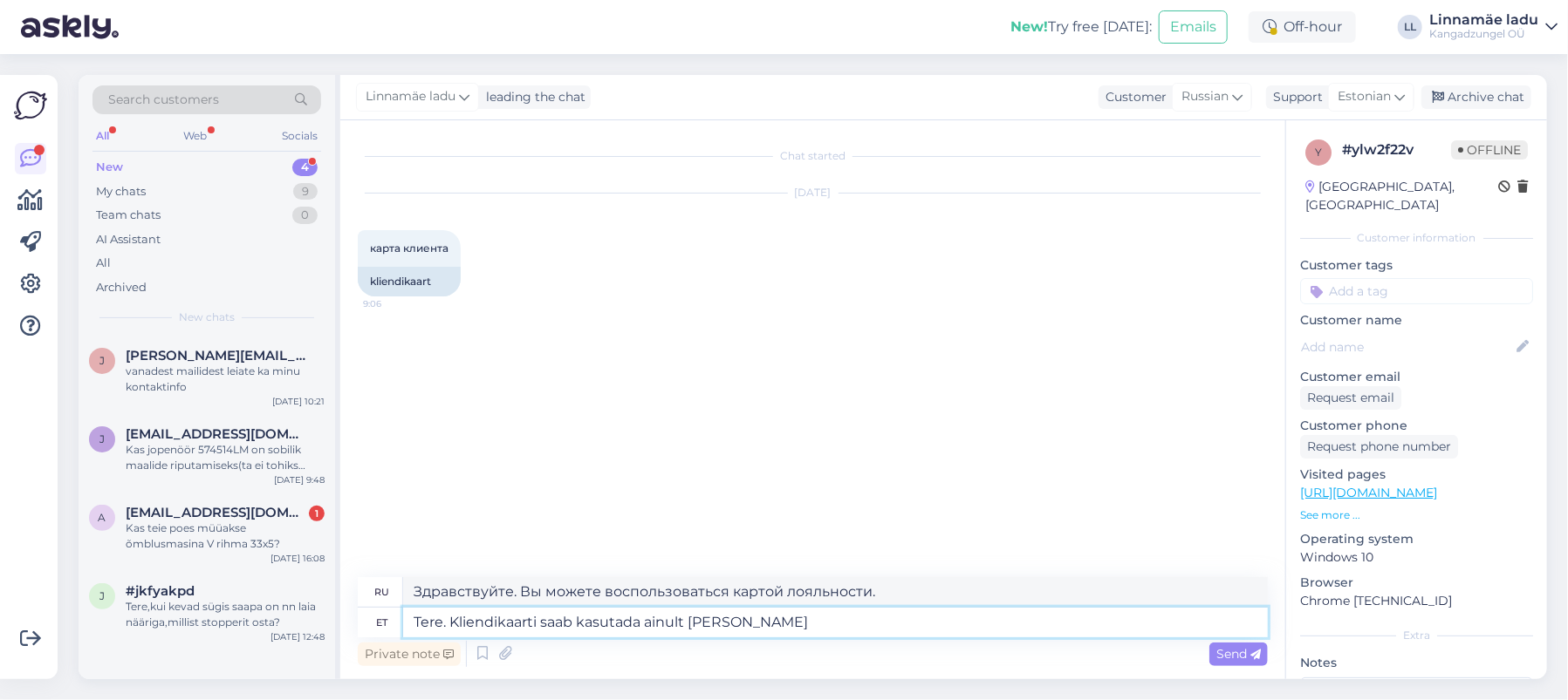
type textarea "Здравствуйте. Карту клиента можно использовать только"
type textarea "Tere. Kliendikaarti saab kasutada ainult kaupluses."
type textarea "Здравствуйте. Карту лояльности можно использовать только в магазине."
type textarea "Tere. Kliendikaarti saab kasutada ainult kaupluses j"
type textarea "Здравствуйте. Карту клиента можно использовать только в магазине."
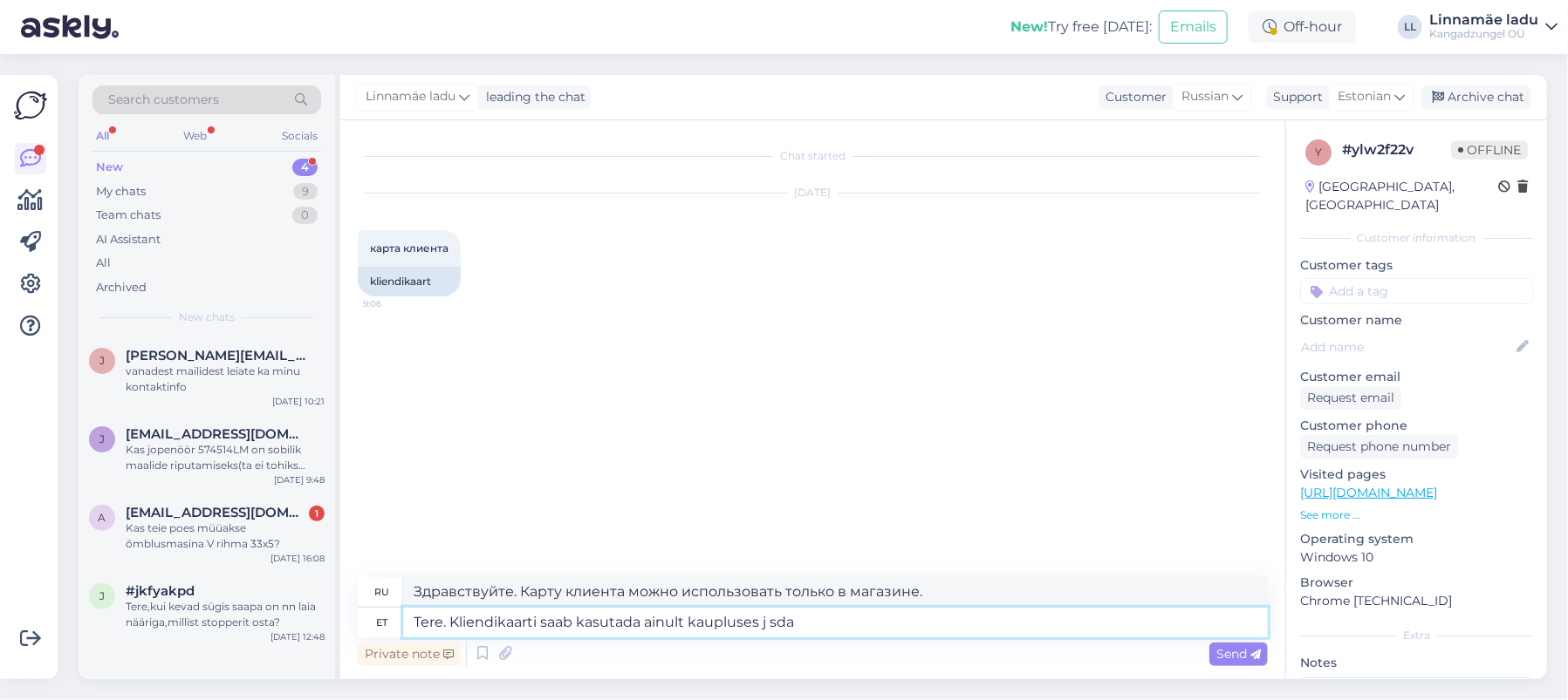
type textarea "Tere. Kliendikaarti saab kasutada ainult kaupluses j sda"
type textarea "Здравствуйте. Карту клиента можно использовать только в магазине JSDA."
type textarea "Tere. Kliendikaarti saab kasutada ainult kaupluses j"
type textarea "Здравствуйте. Карту клиента можно использовать только в магазине."
type textarea "Tere. Kliendikaarti saab kasutada ainult kaupluses [PERSON_NAME] saab sealt"
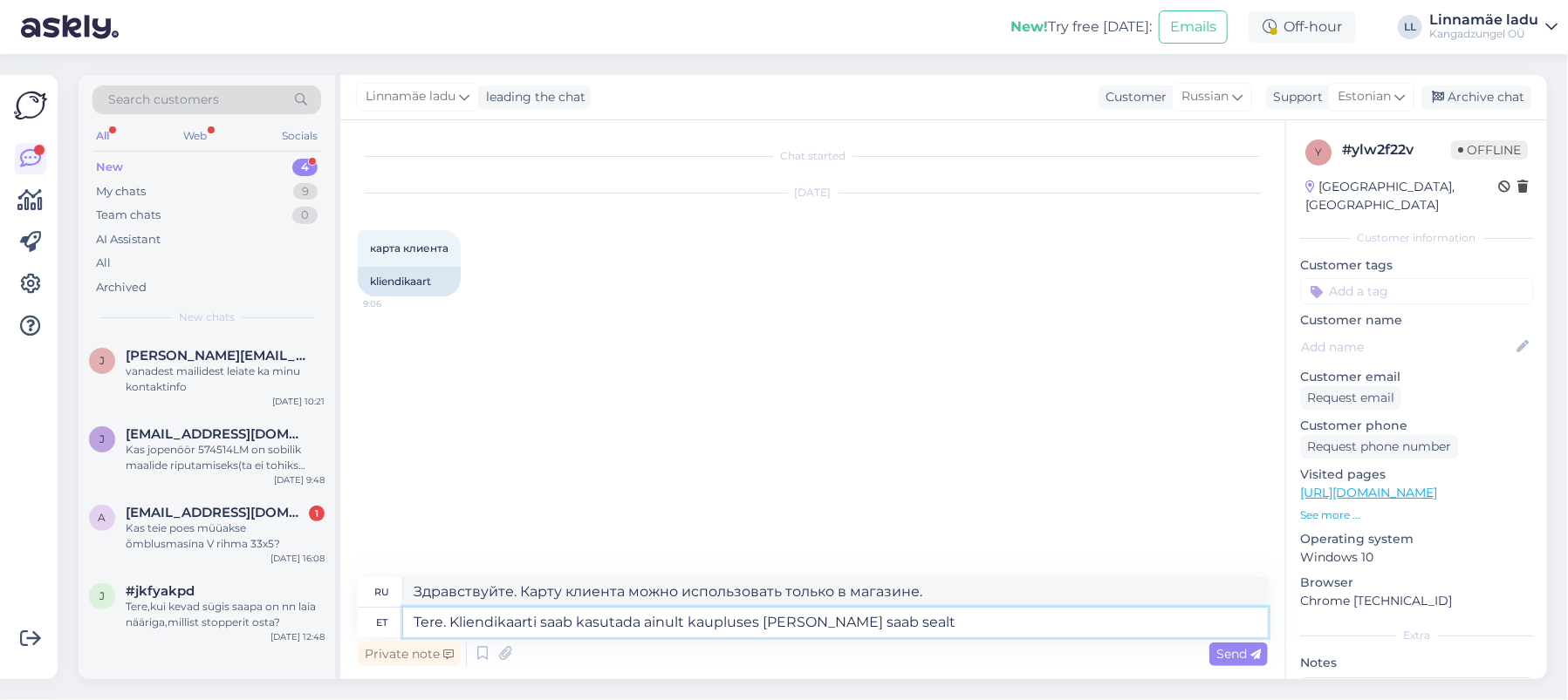
type textarea "Здравствуйте. Карту клиента можно использовать только в магазине и получить там…"
type textarea "Tere. Kliendikaarti saab kasutada ainult kaupluses [PERSON_NAME] saab sealt ost…"
type textarea "Здравствуйте. Карту клиента можно использовать только в магазине и приобрести т…"
type textarea "Tere. Kliendikaarti saab kasutada ainult kaupluses [PERSON_NAME] saab sealt ost…"
type textarea "Здравствуйте. Карту лояльности можно использовать только в магазине и приобрест…"
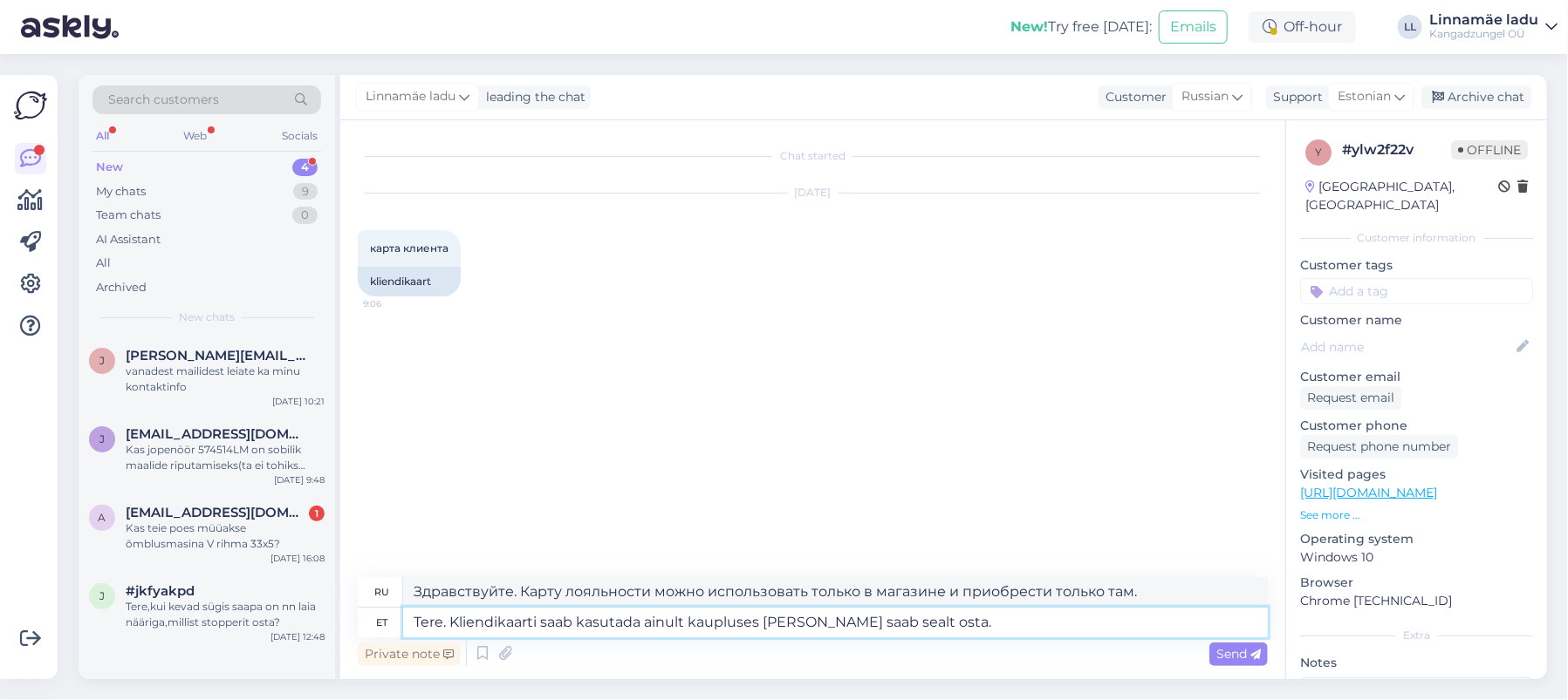
type textarea "Tere. Kliendikaarti saab kasutada ainult kaupluses [PERSON_NAME] saab sealt ost…"
type textarea "Здравствуйте. Карту клиента можно использовать только в магазине и приобрести т…"
type textarea "Tere. Kliendikaarti saab kasutada ainult kaupluses [PERSON_NAME] saab sealt ost…"
type textarea "Здравствуйте. Карту клиента можно использовать только в магазине и приобрести т…"
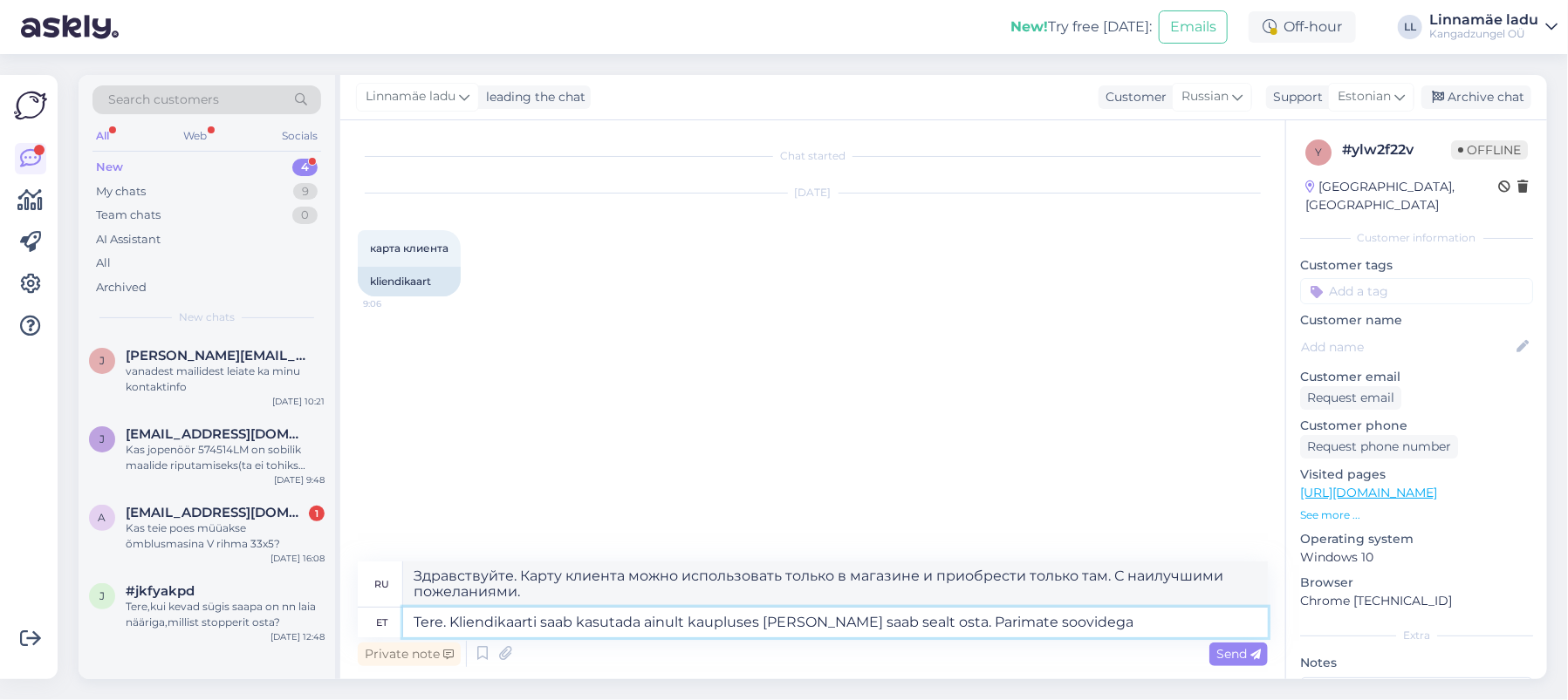
type textarea "Tere. Kliendikaarti saab kasutada ainult kaupluses [PERSON_NAME] saab sealt ost…"
type textarea "Здравствуйте. Карту лояльности можно использовать только в магазине и приобрест…"
type textarea "Tere. Kliendikaarti saab kasutada ainult kaupluses [PERSON_NAME] saab sealt ost…"
type textarea "Здравствуйте. Карту клиента можно использовать только в магазине и только там. …"
type textarea "Tere. Kliendikaarti saab kasutada ainult kaupluses [PERSON_NAME] saab sealt ost…"
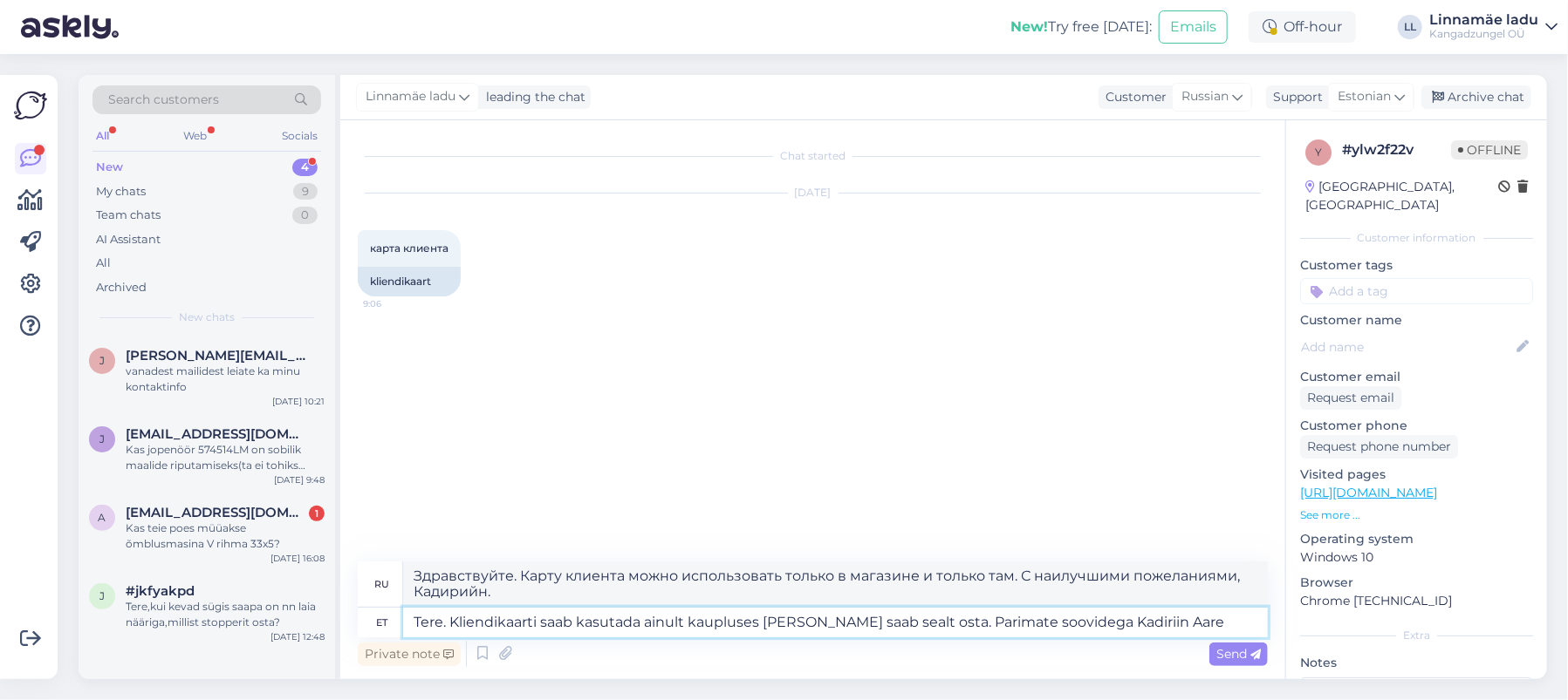
type textarea "Здравствуйте. Карту клиента можно использовать только в магазине и приобрести т…"
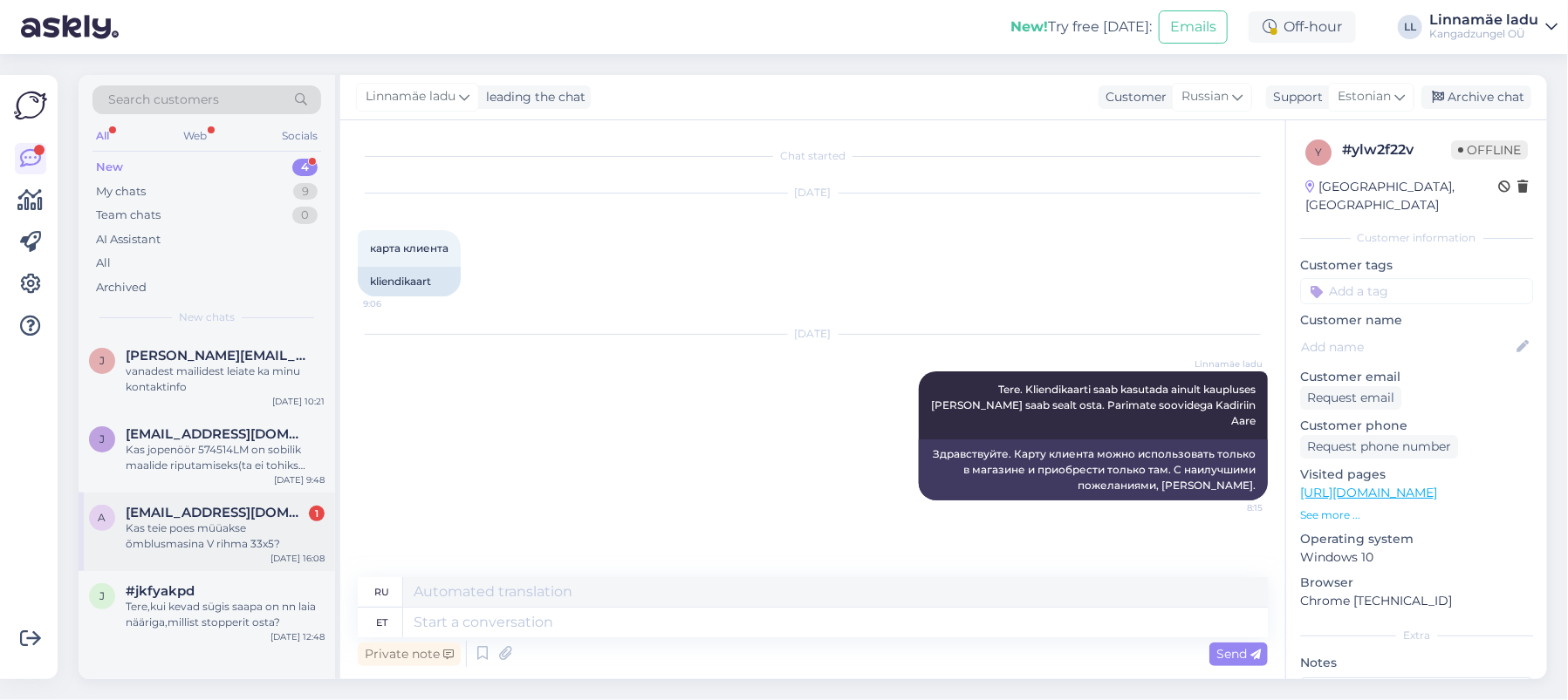
click at [233, 535] on div "Kas teie poes müüakse õmblusmasina V rihma 33x5?" at bounding box center [225, 537] width 199 height 32
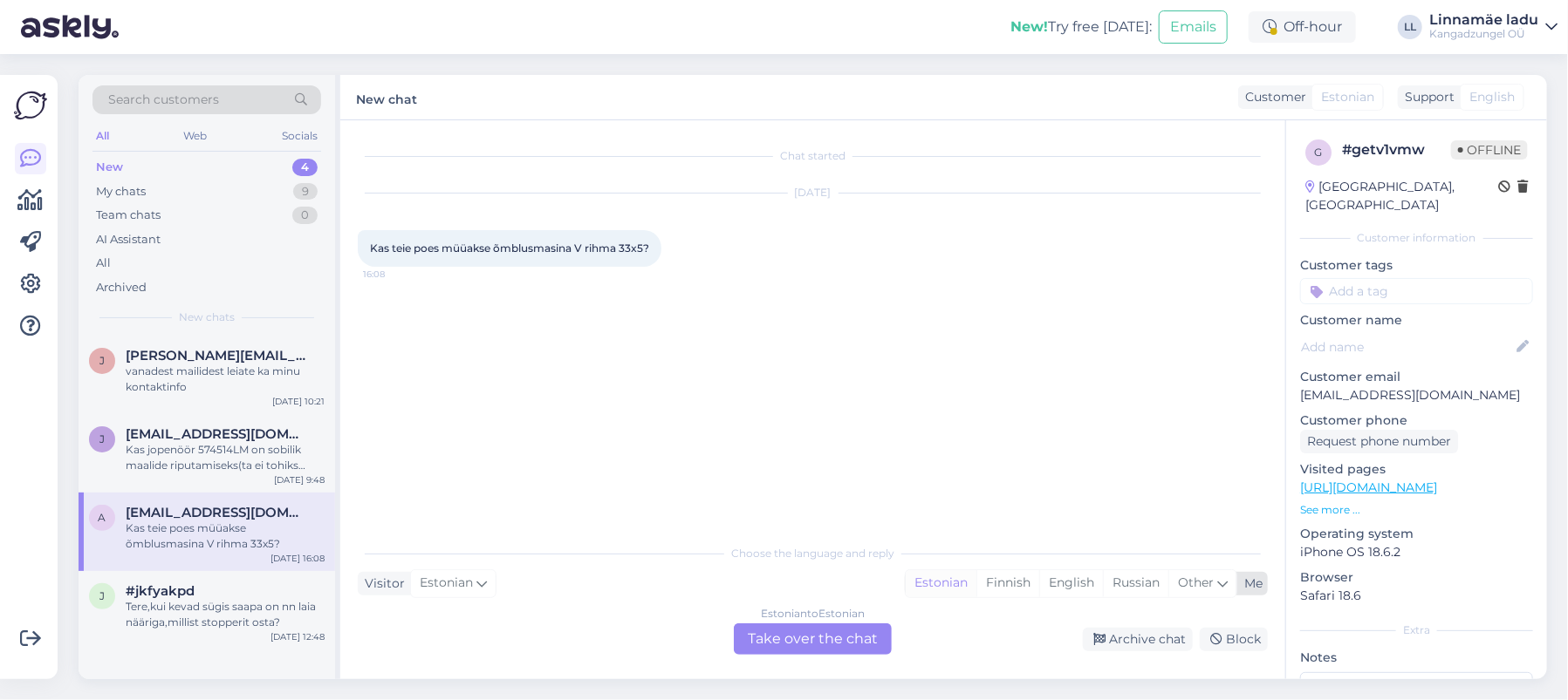
click at [932, 578] on div "Estonian" at bounding box center [940, 583] width 71 height 26
click at [812, 628] on div "Estonian to Estonian Take over the chat" at bounding box center [812, 639] width 157 height 32
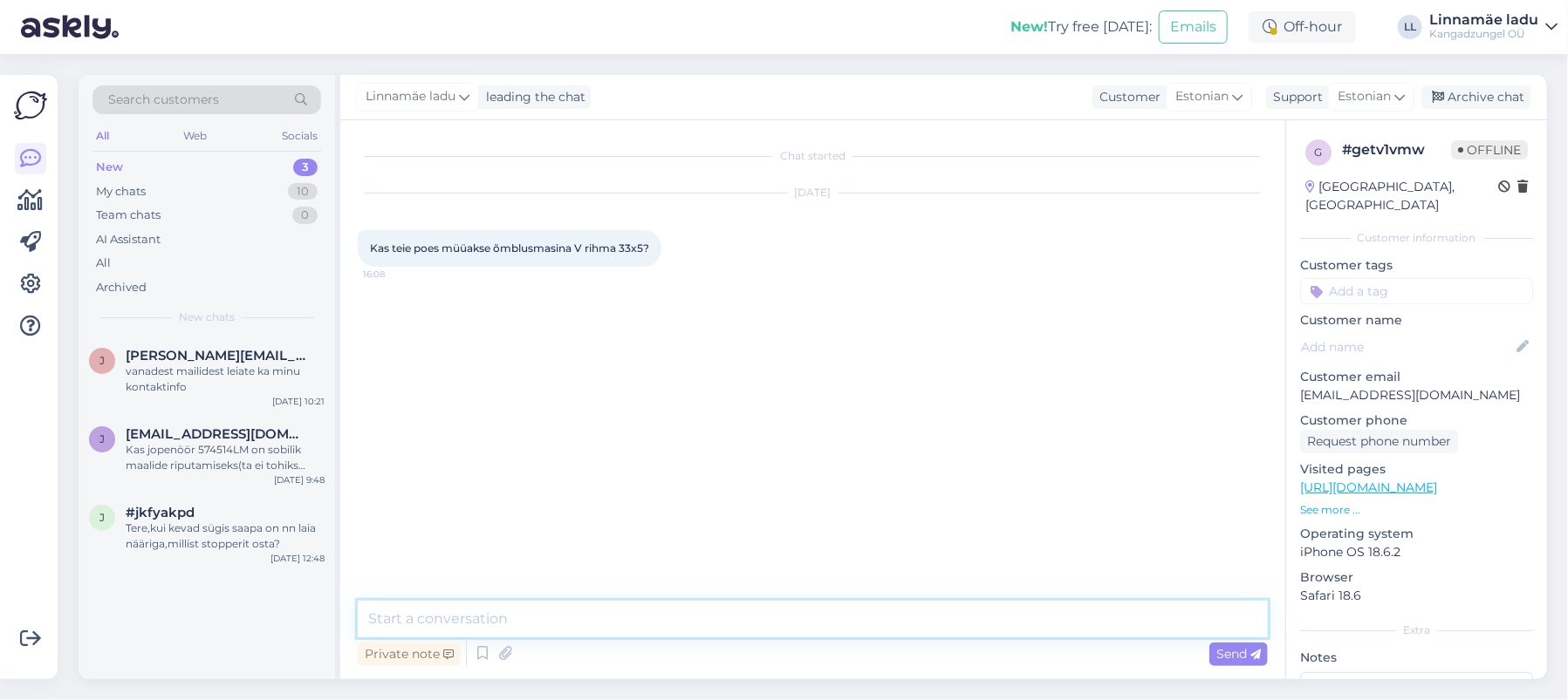
click at [520, 614] on textarea at bounding box center [812, 618] width 910 height 37
paste textarea "[URL][DOMAIN_NAME][PERSON_NAME]"
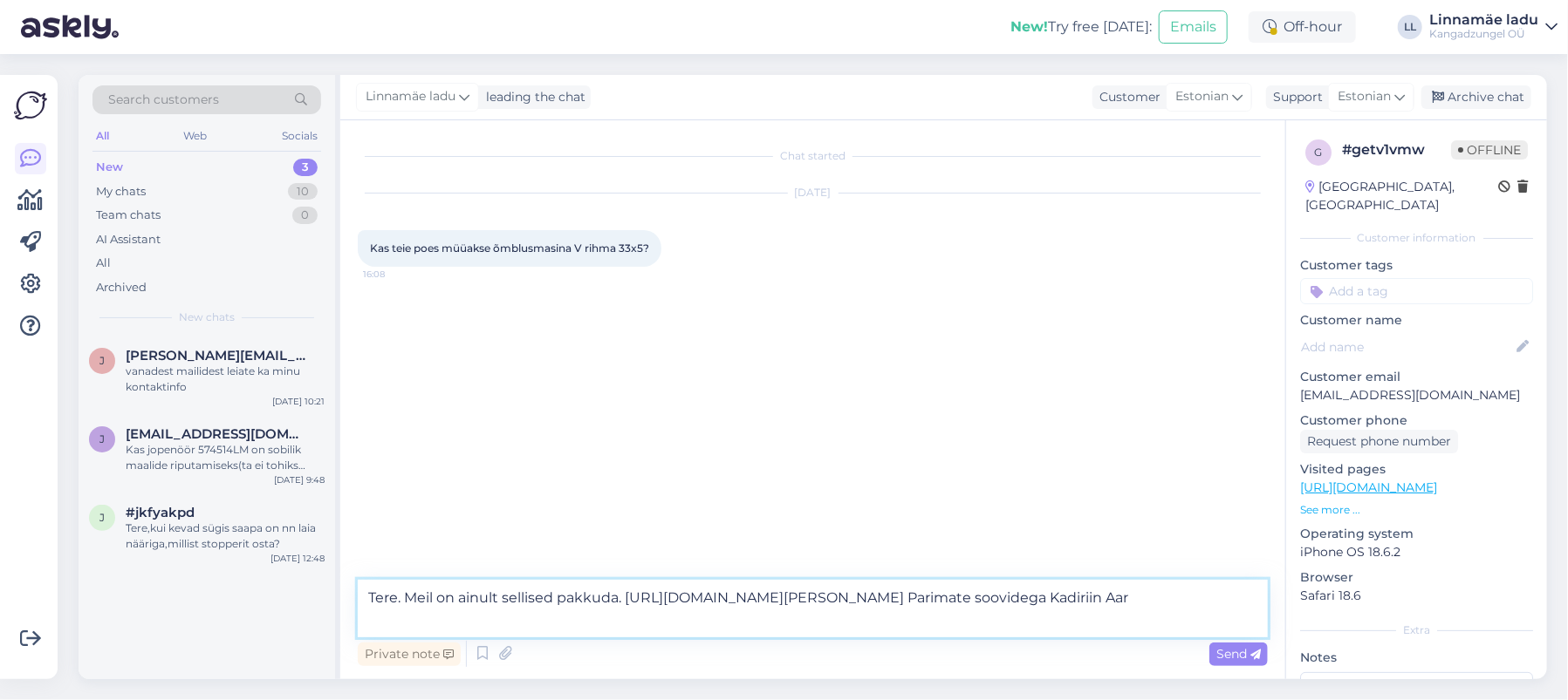
type textarea "Tere. Meil on ainult sellised pakkuda. [URL][DOMAIN_NAME][PERSON_NAME] Parimate…"
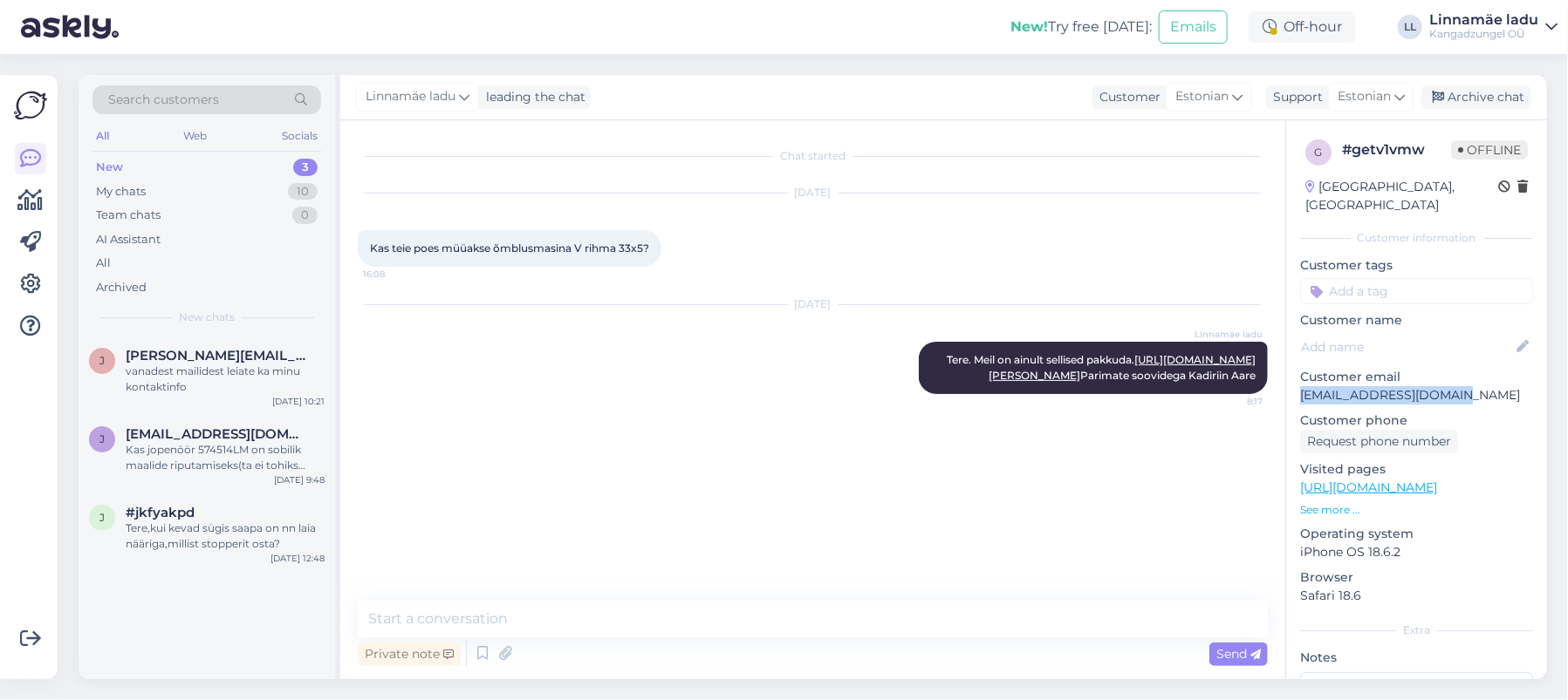
drag, startPoint x: 1302, startPoint y: 375, endPoint x: 1471, endPoint y: 372, distance: 169.0
click at [1471, 386] on p "[EMAIL_ADDRESS][DOMAIN_NAME]" at bounding box center [1417, 395] width 233 height 18
copy p "[EMAIL_ADDRESS][DOMAIN_NAME]"
drag, startPoint x: 1063, startPoint y: 361, endPoint x: 1256, endPoint y: 413, distance: 199.9
click at [1256, 394] on div "[PERSON_NAME] Tere. Meil on ainult sellised pakkuda. [URL][DOMAIN_NAME][PERSON_…" at bounding box center [1093, 367] width 349 height 53
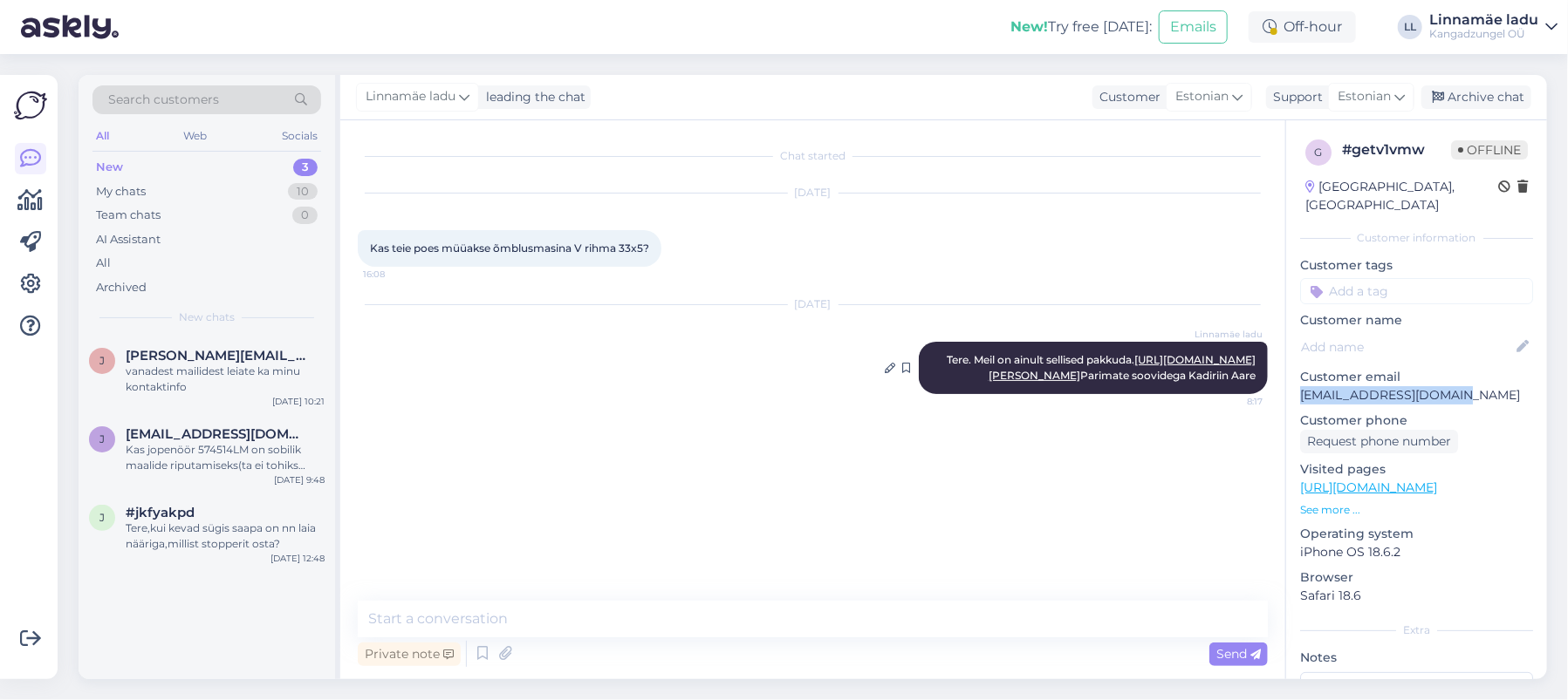
copy span "Tere. Meil on ainult sellised pakkuda. [URL][DOMAIN_NAME][PERSON_NAME] Parimate…"
click at [559, 413] on div "[DATE] [PERSON_NAME] Tere. Meil on ainult sellised pakkuda. [URL][DOMAIN_NAME][…" at bounding box center [812, 350] width 910 height 127
